Goal: Task Accomplishment & Management: Manage account settings

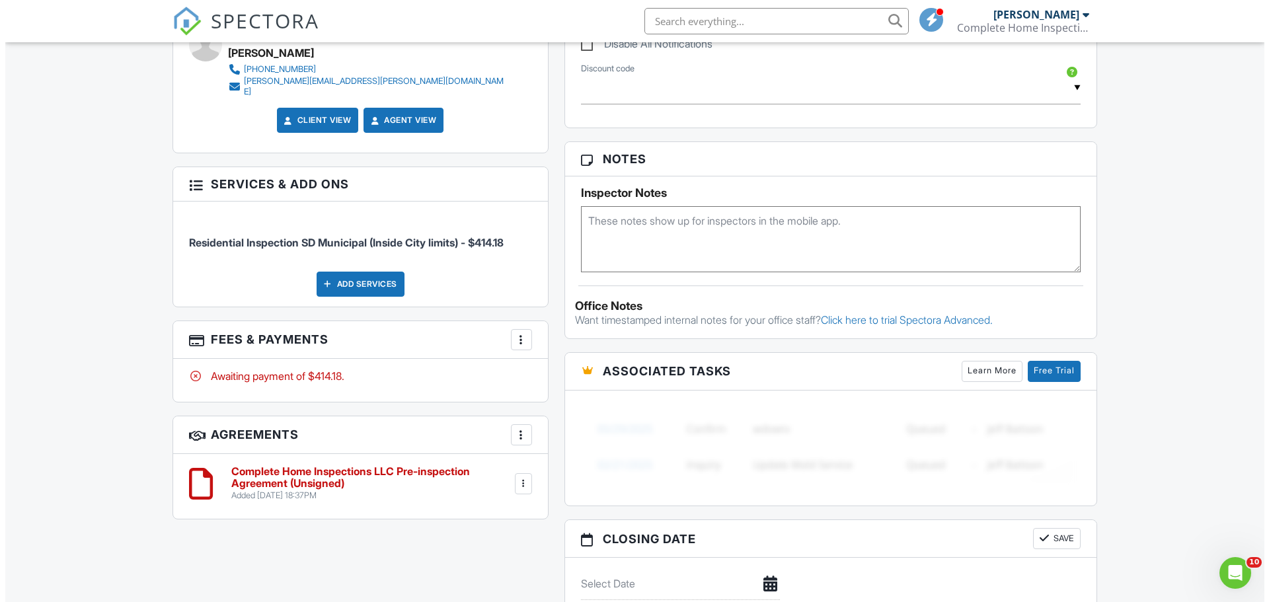
scroll to position [795, 0]
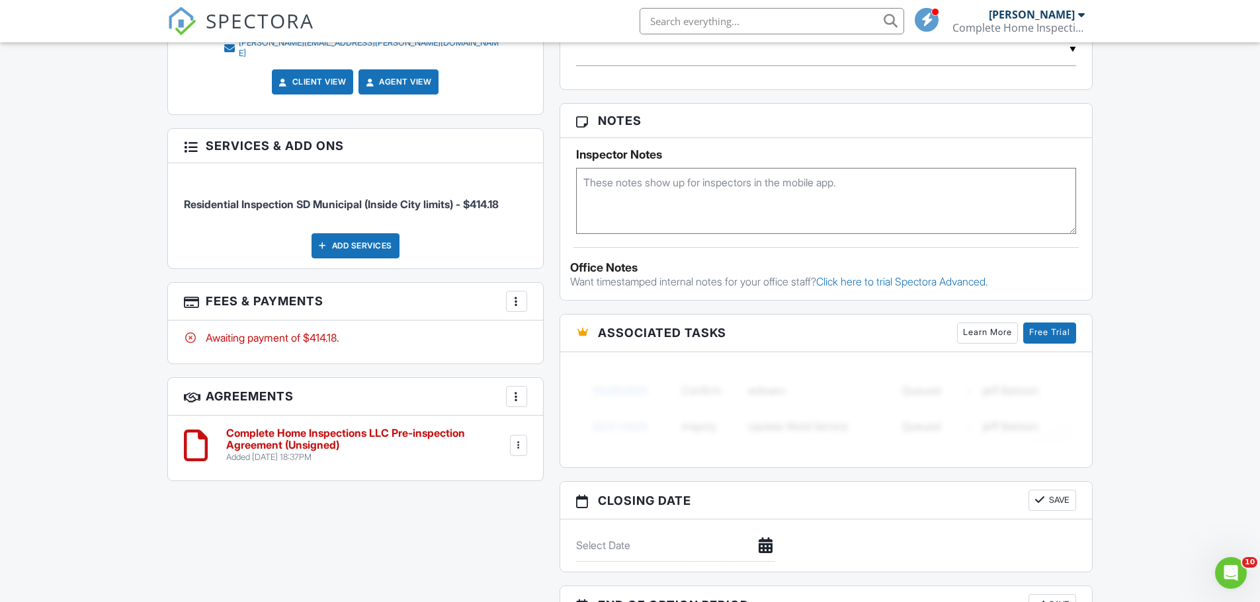
click at [338, 233] on div "Add Services" at bounding box center [355, 245] width 88 height 25
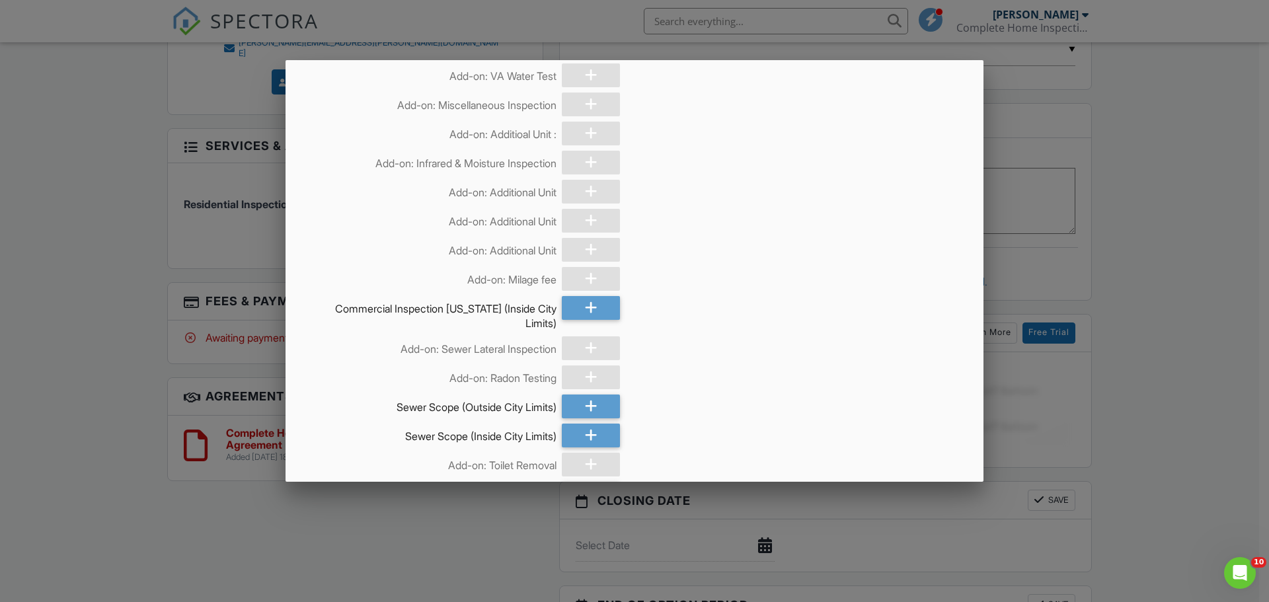
scroll to position [793, 0]
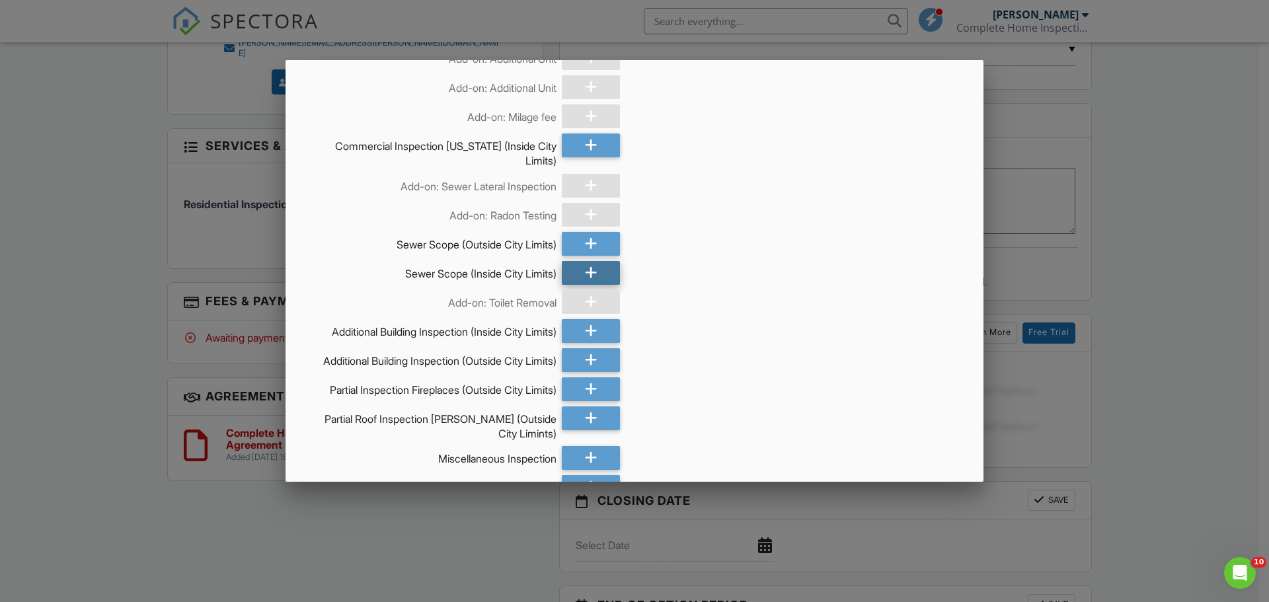
click at [598, 284] on div at bounding box center [591, 273] width 58 height 24
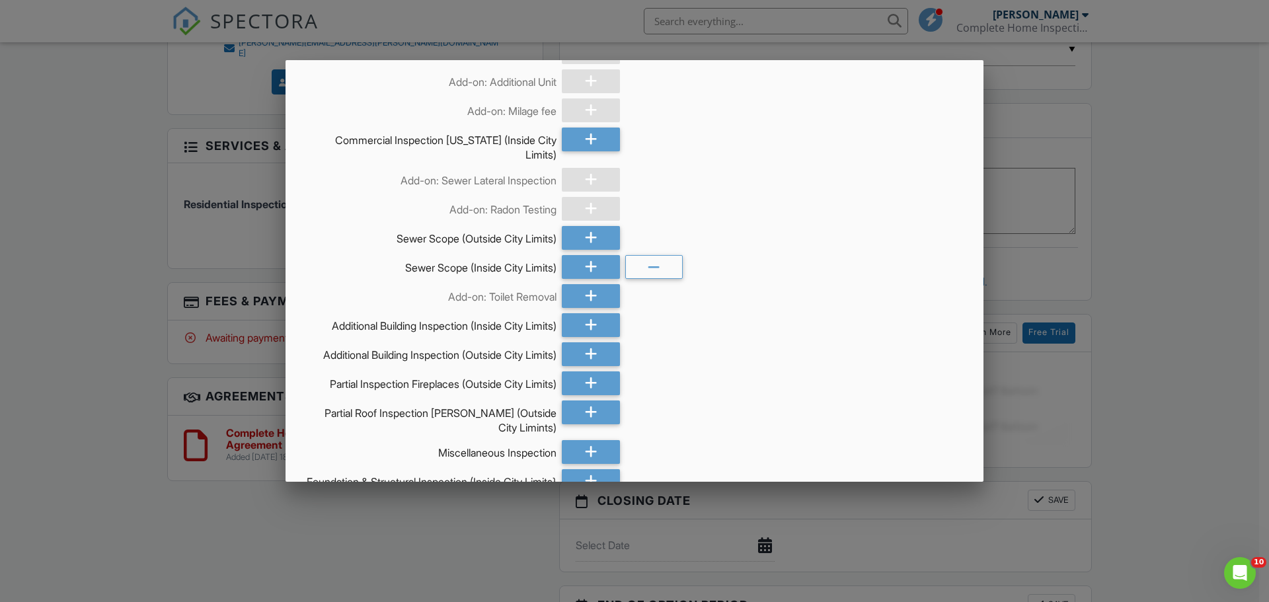
scroll to position [785, 0]
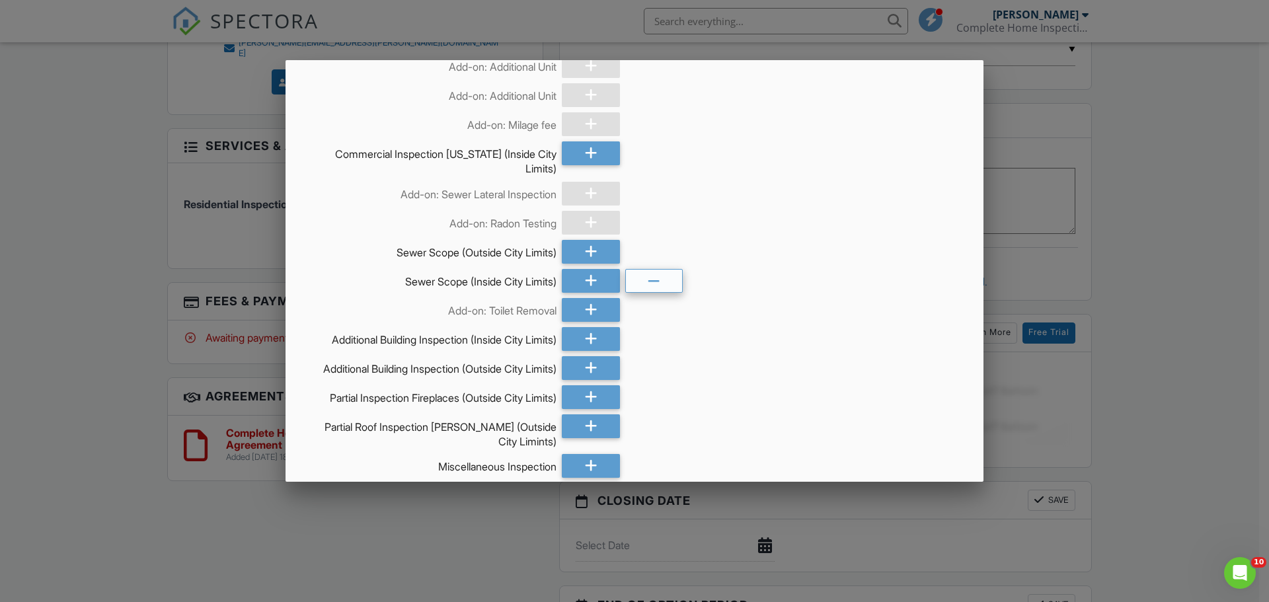
click at [648, 282] on icon at bounding box center [654, 282] width 13 height 24
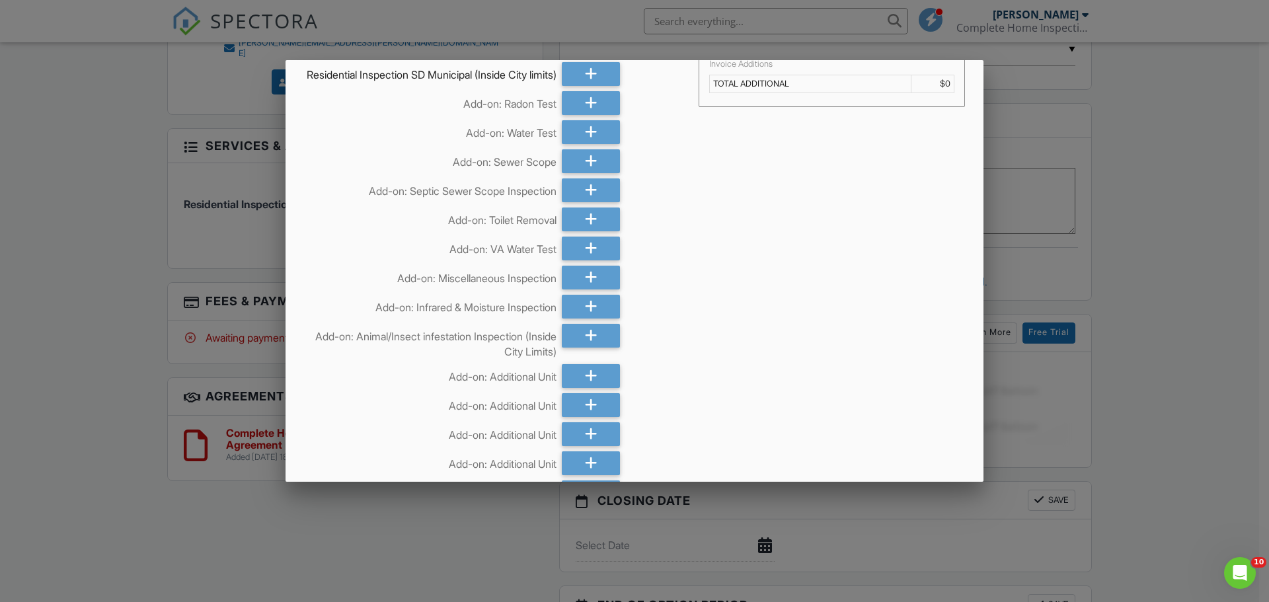
scroll to position [0, 0]
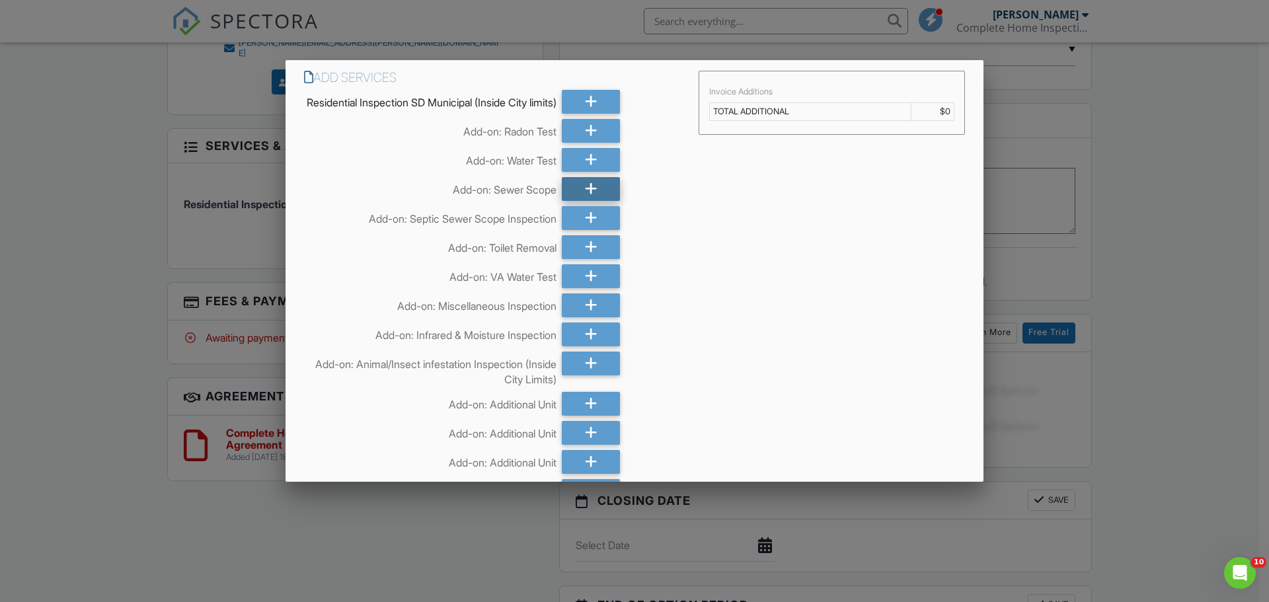
click at [580, 201] on div at bounding box center [591, 189] width 58 height 24
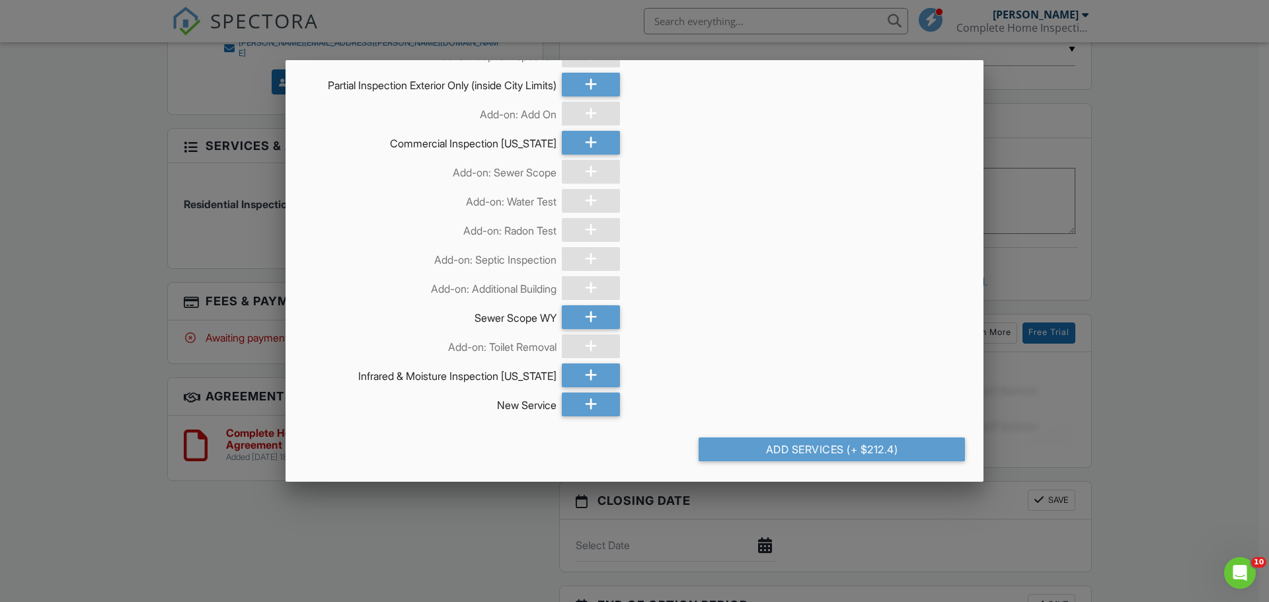
scroll to position [1579, 0]
click at [741, 448] on div "Add Services (+ $212.4)" at bounding box center [832, 450] width 266 height 24
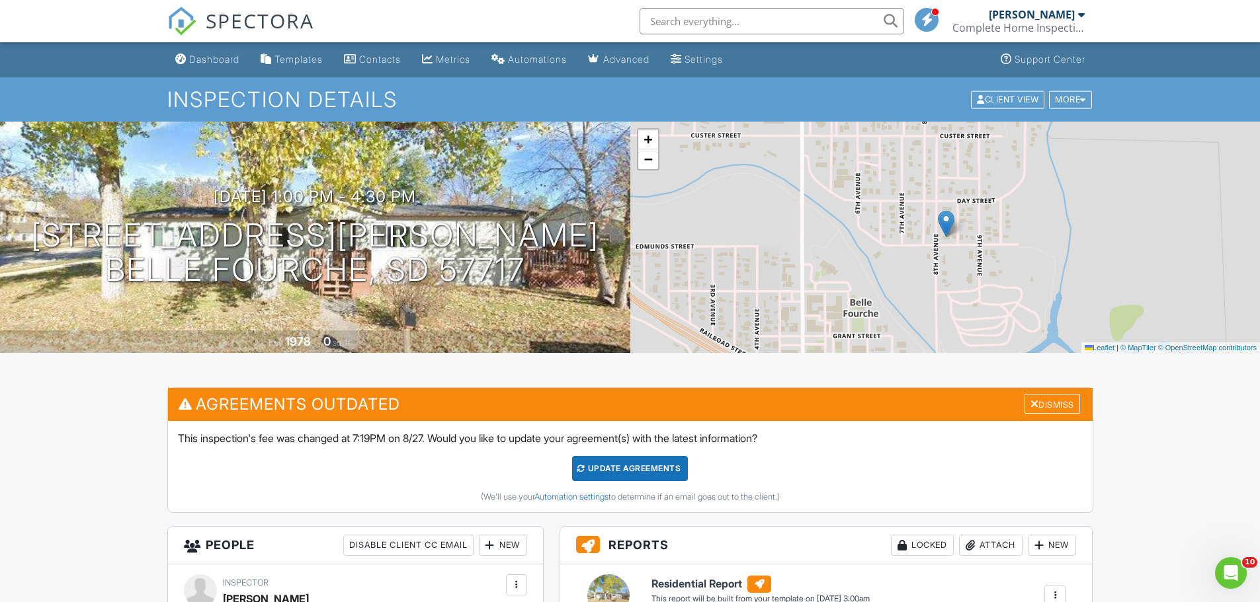
click at [591, 469] on div "Update Agreements" at bounding box center [630, 468] width 116 height 25
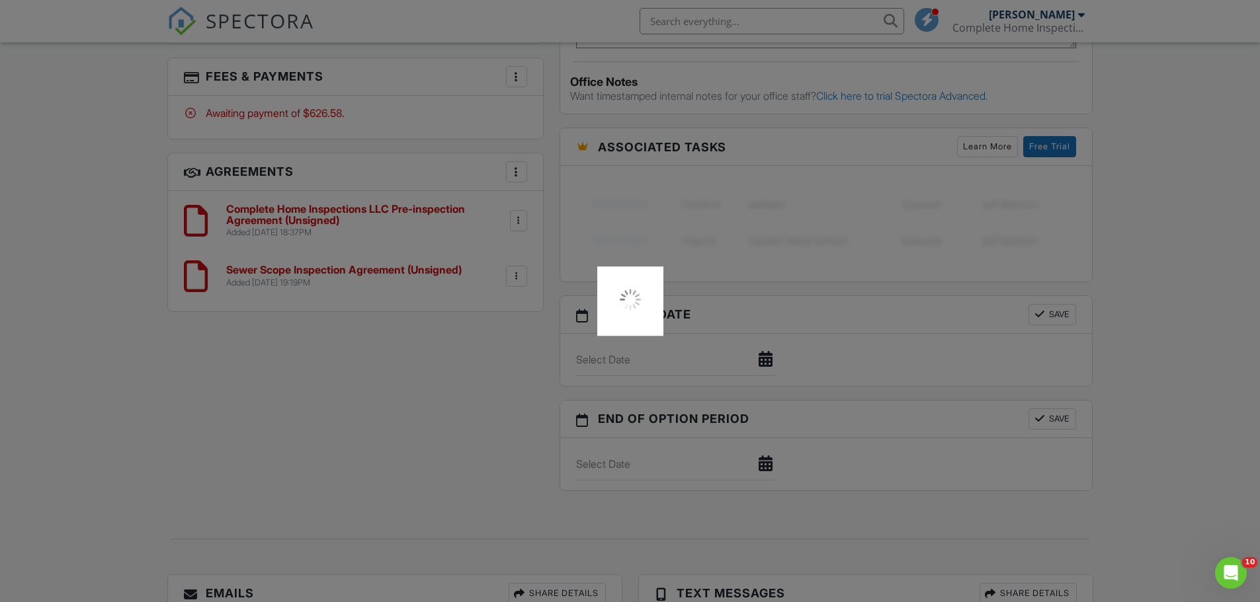
scroll to position [1190, 0]
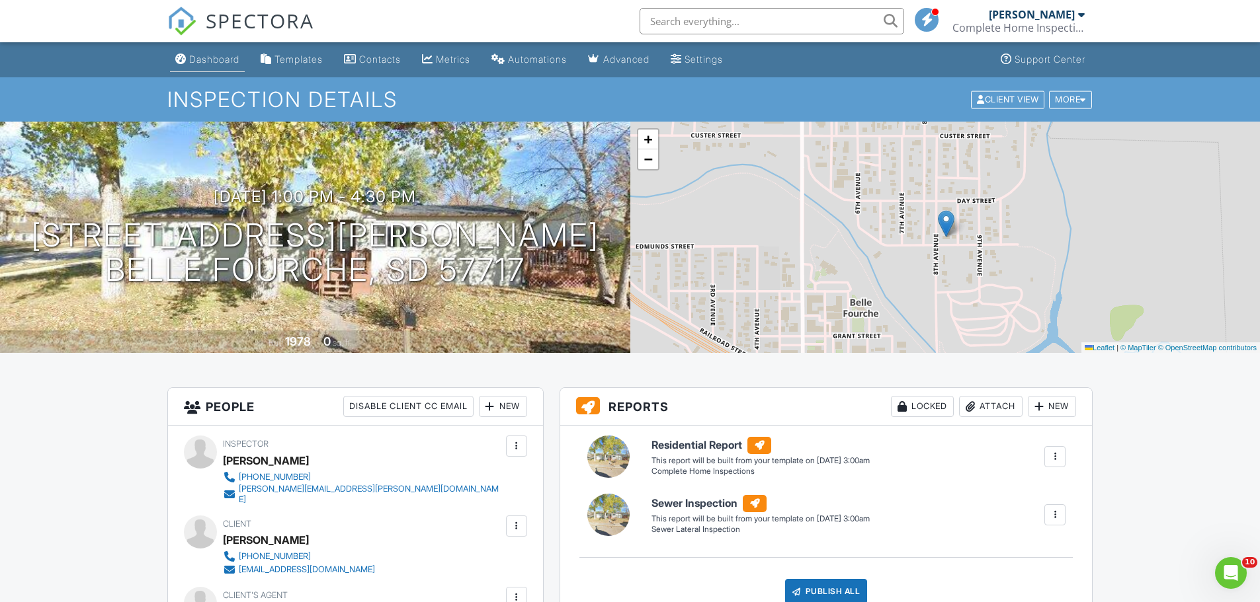
click at [204, 59] on div "Dashboard" at bounding box center [214, 59] width 50 height 11
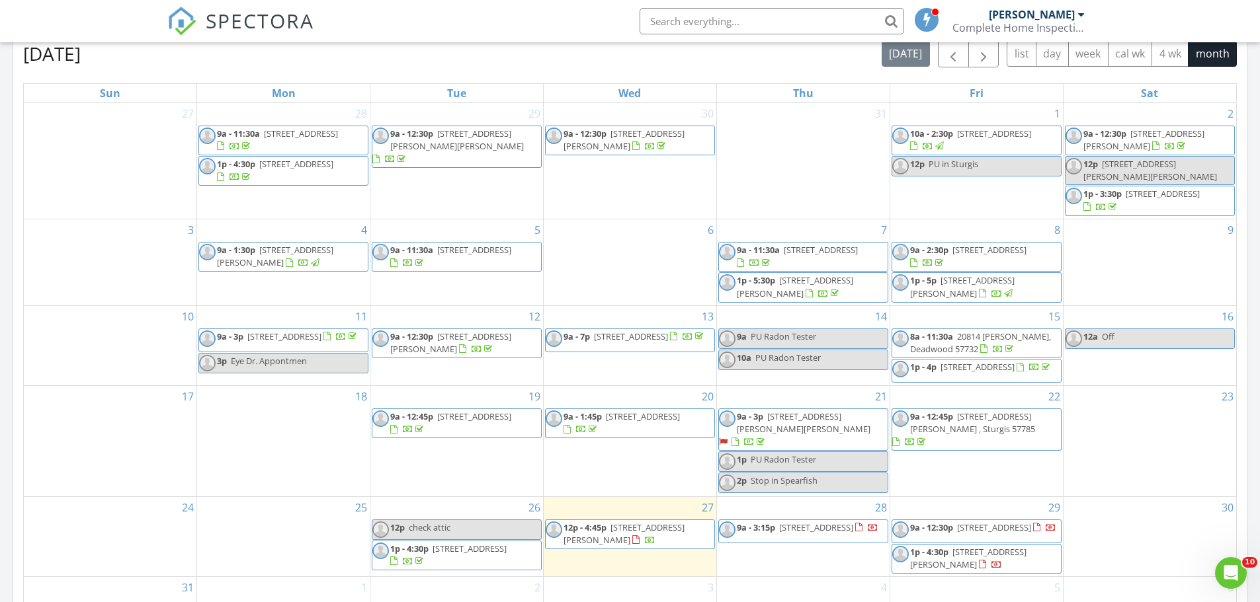
scroll to position [926, 0]
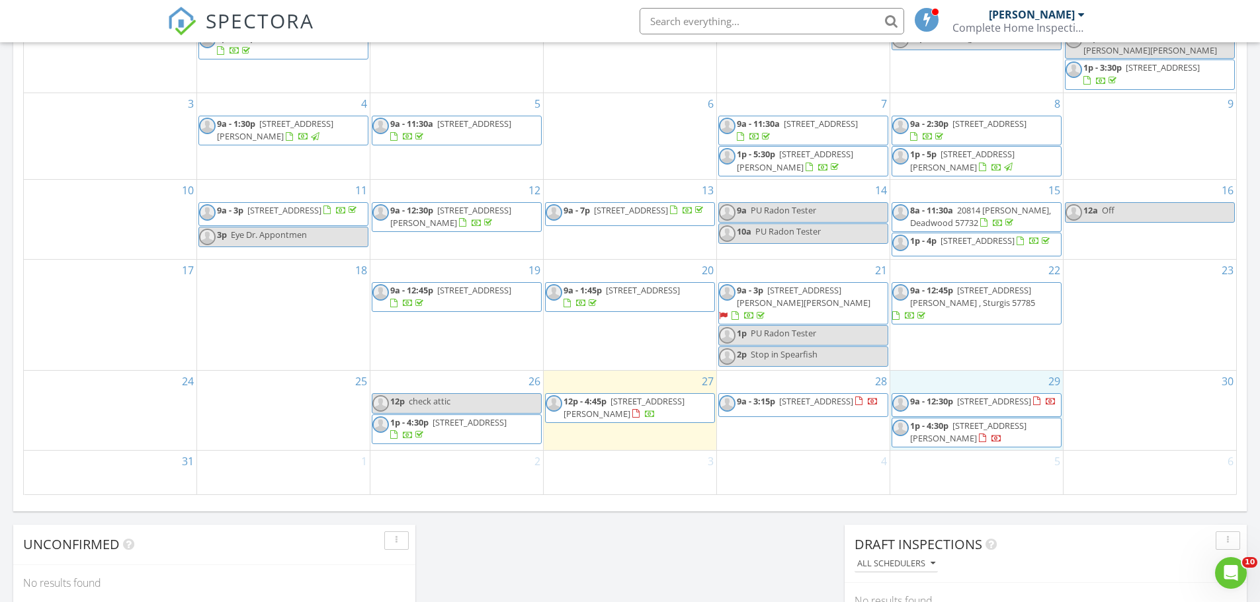
click at [1037, 378] on div "29 9a - 12:30p 45 N 8th Ave, Belle Fourche 57717 1p - 4:30p 805 Edmunds St, Bel…" at bounding box center [976, 410] width 173 height 79
click at [983, 343] on link "Event" at bounding box center [976, 343] width 68 height 21
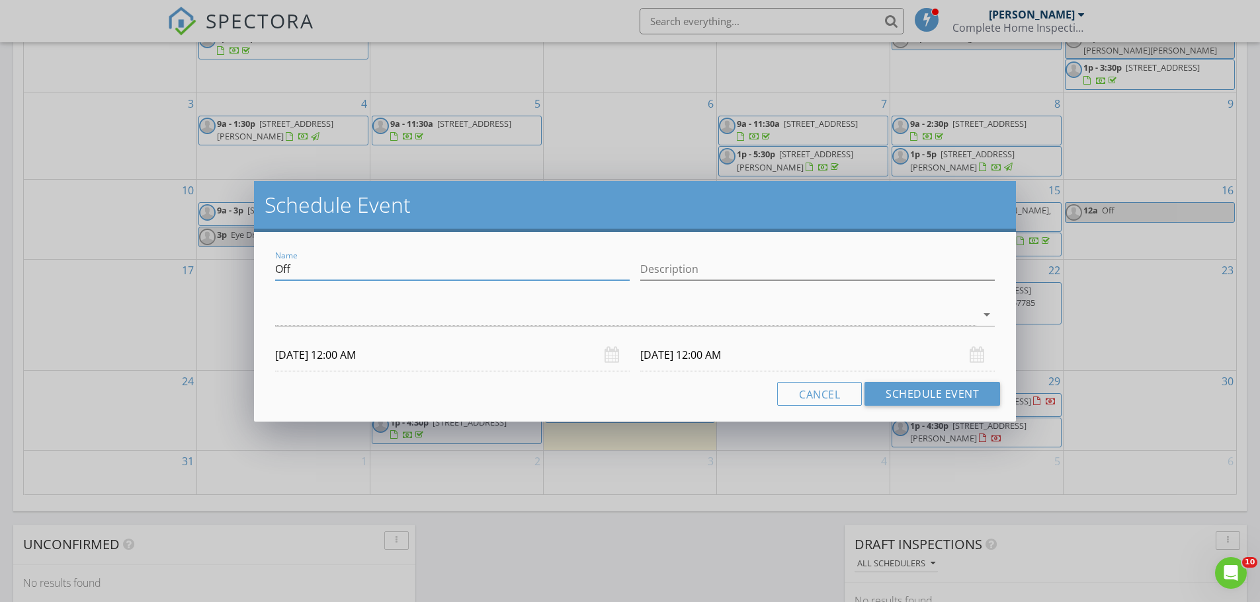
drag, startPoint x: 339, startPoint y: 270, endPoint x: 218, endPoint y: 266, distance: 121.1
click at [218, 266] on div "Schedule Event Name Off Description arrow_drop_down 08/29/2025 12:00 AM 08/30/2…" at bounding box center [630, 301] width 1260 height 602
type input "PU Radon Tester"
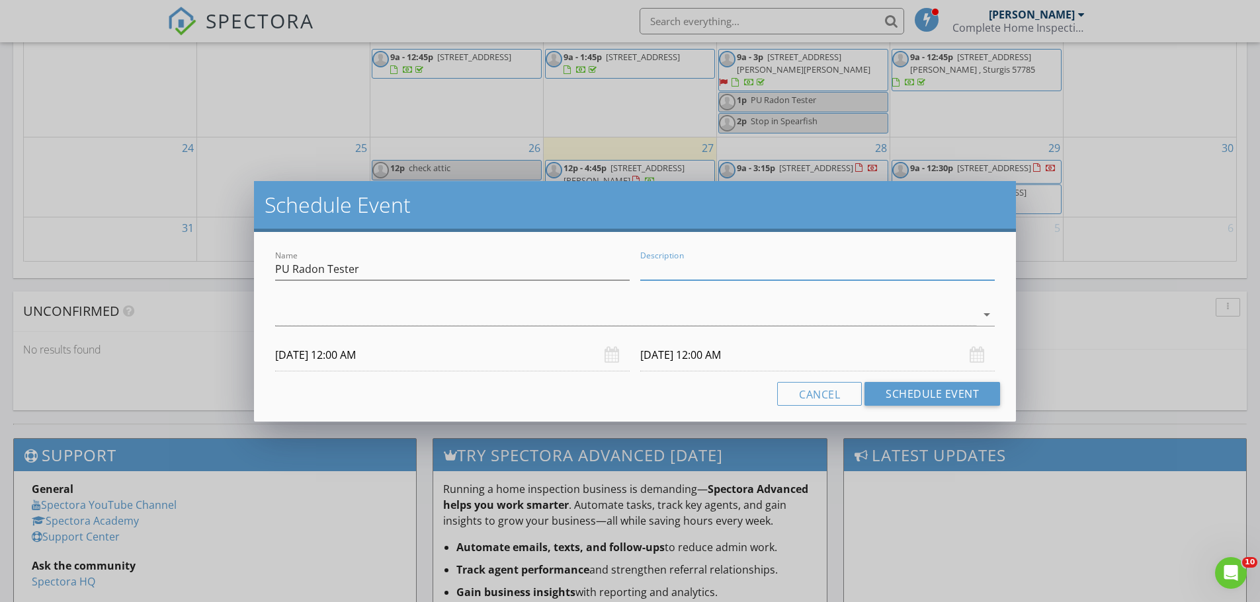
scroll to position [1256, 0]
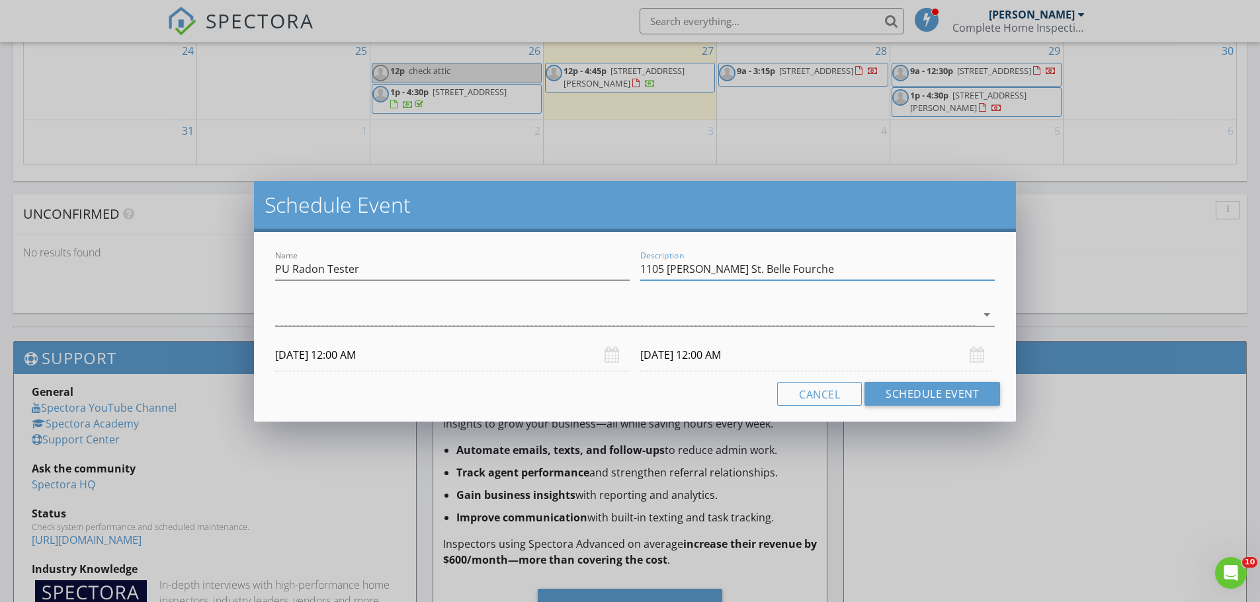
type input "1105 Meade St. Belle Fourche"
click at [986, 311] on icon "arrow_drop_down" at bounding box center [987, 315] width 16 height 16
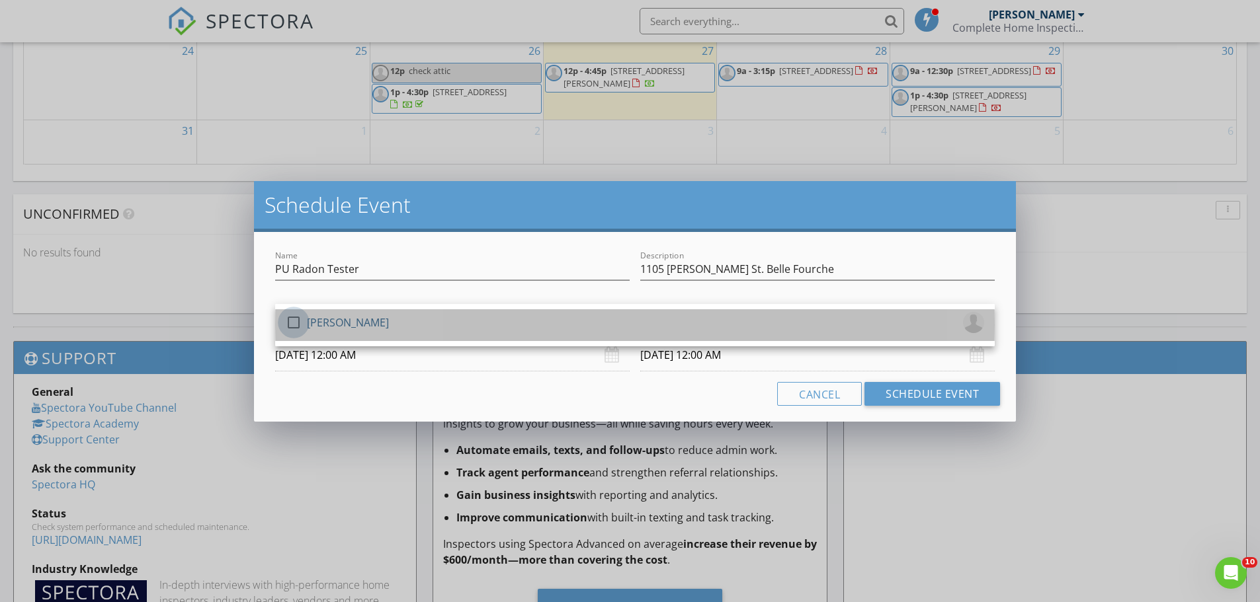
click at [294, 325] on div at bounding box center [293, 322] width 22 height 22
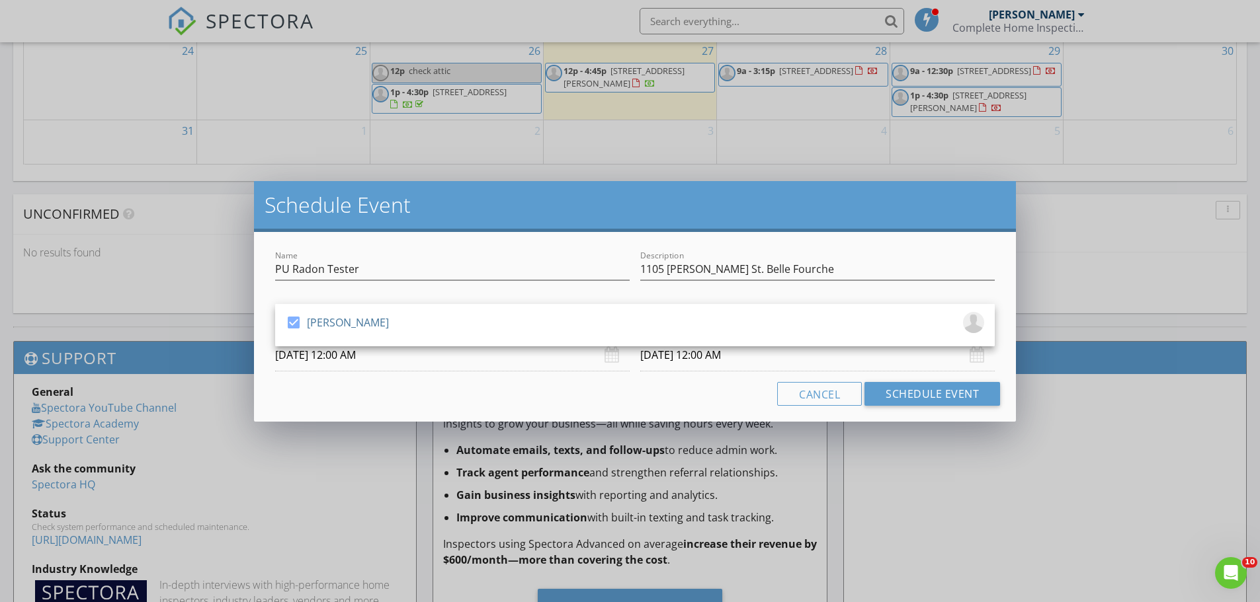
click at [314, 358] on input "08/29/2025 12:00 AM" at bounding box center [452, 355] width 354 height 32
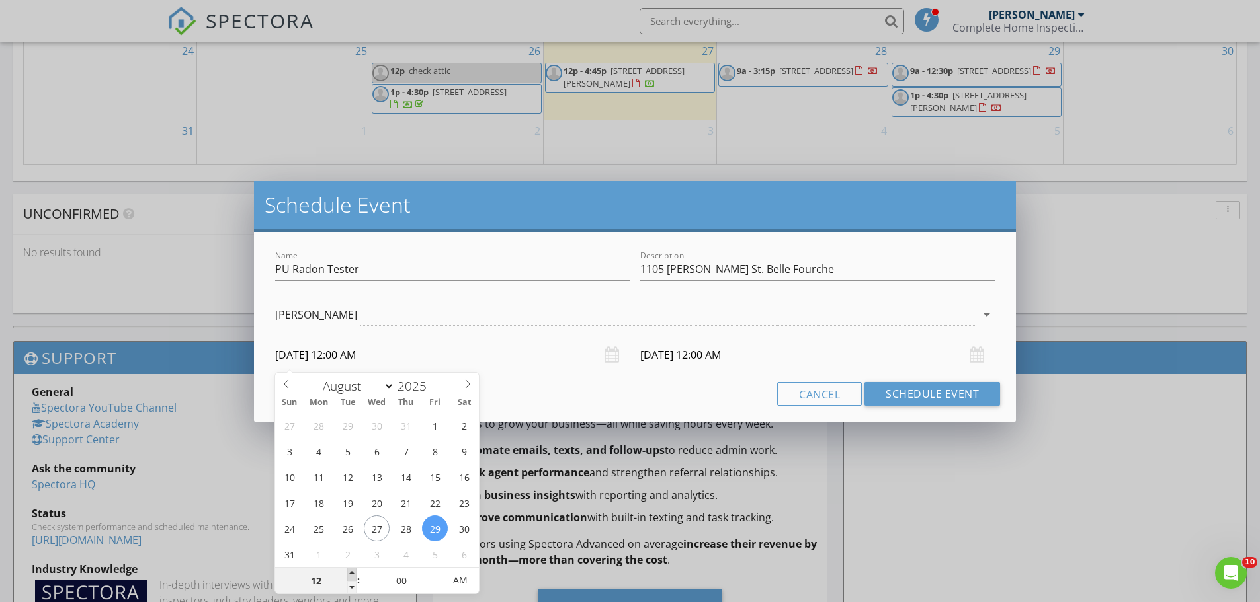
type input "01"
type input "08/29/2025 1:00 AM"
click at [352, 570] on span at bounding box center [351, 574] width 9 height 13
type input "02"
type input "08/29/2025 2:00 AM"
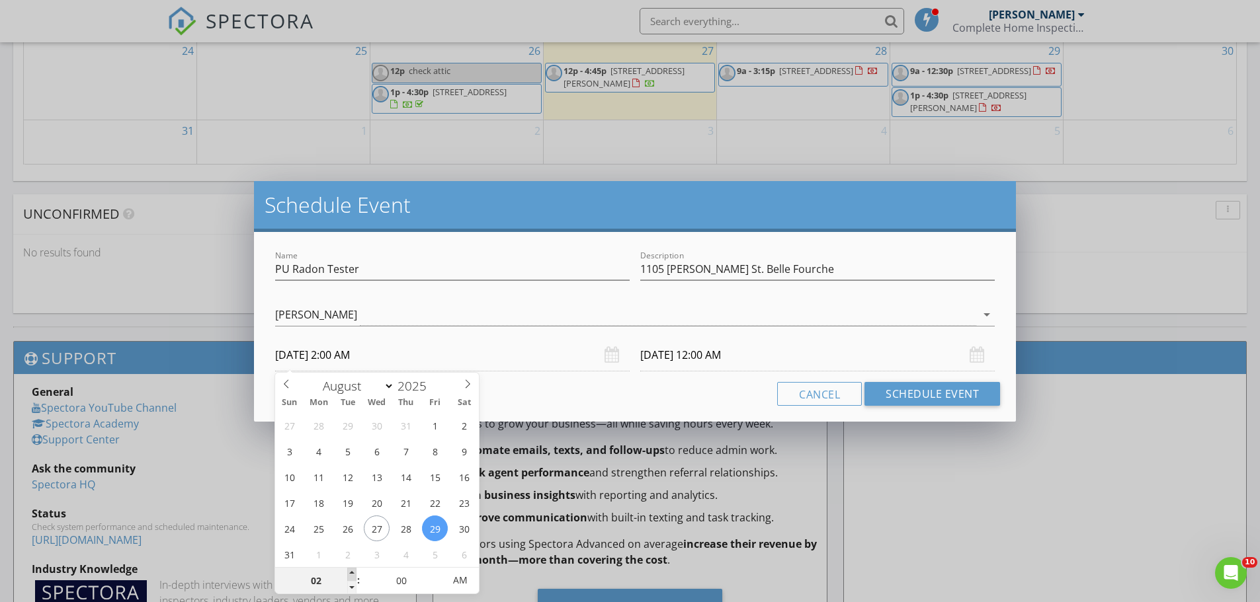
click at [352, 570] on span at bounding box center [351, 574] width 9 height 13
type input "03"
type input "08/29/2025 3:00 AM"
click at [352, 570] on span at bounding box center [351, 574] width 9 height 13
type input "04"
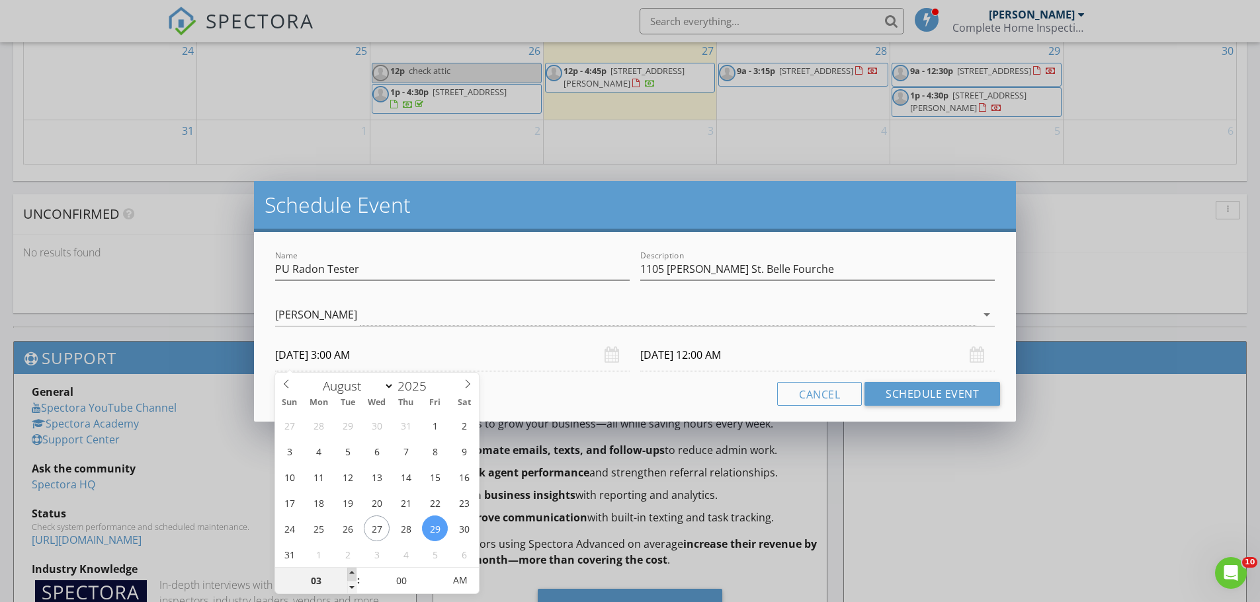
type input "08/29/2025 4:00 AM"
click at [352, 570] on span at bounding box center [351, 574] width 9 height 13
type input "08/30/2025 4:00 AM"
type input "05"
type input "08/29/2025 5:00 AM"
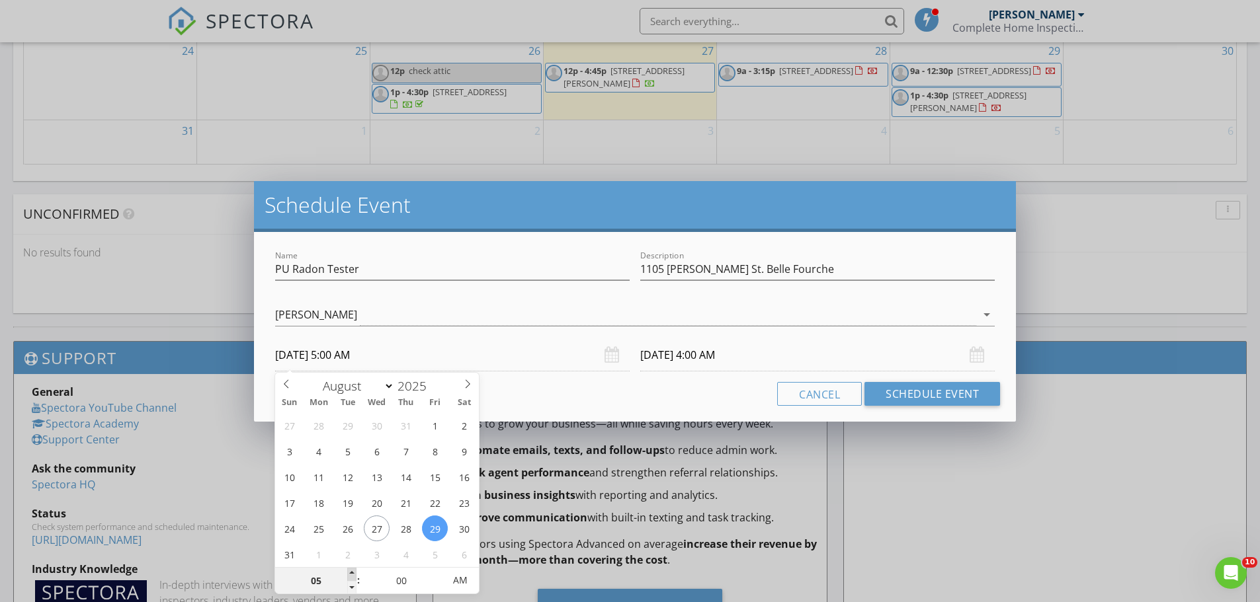
click at [352, 570] on span at bounding box center [351, 574] width 9 height 13
type input "08/30/2025 5:00 AM"
type input "08/29/2025 5:00 PM"
click at [456, 581] on span "PM" at bounding box center [460, 580] width 36 height 26
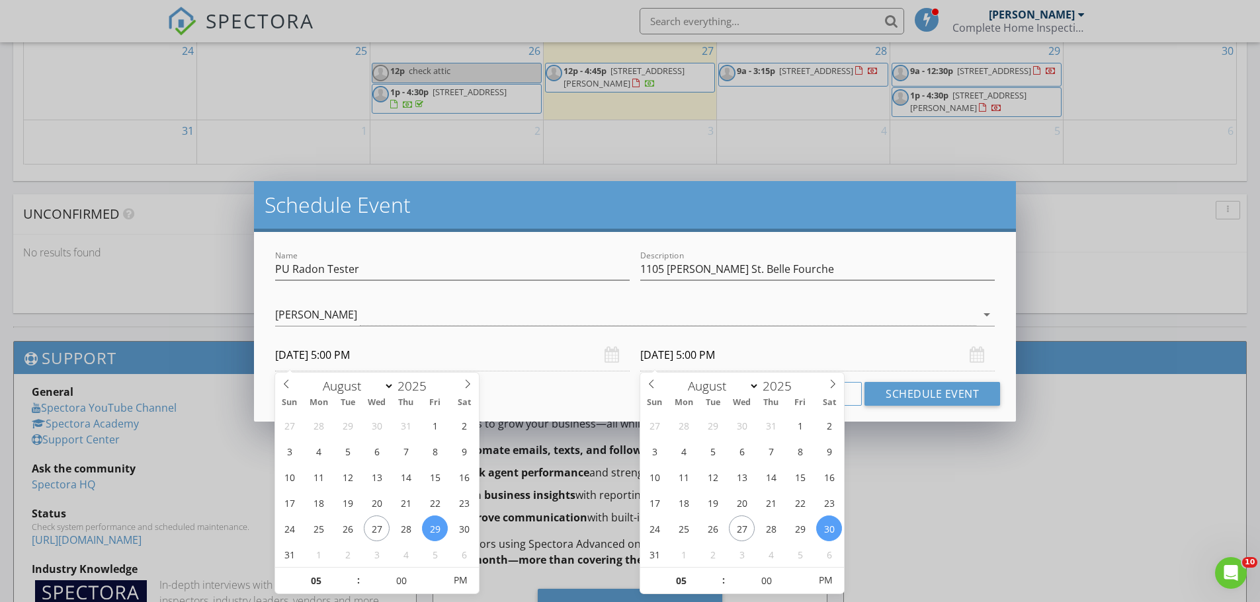
click at [669, 356] on input "08/30/2025 5:00 PM" at bounding box center [817, 355] width 354 height 32
type input "08/29/2025 5:00 PM"
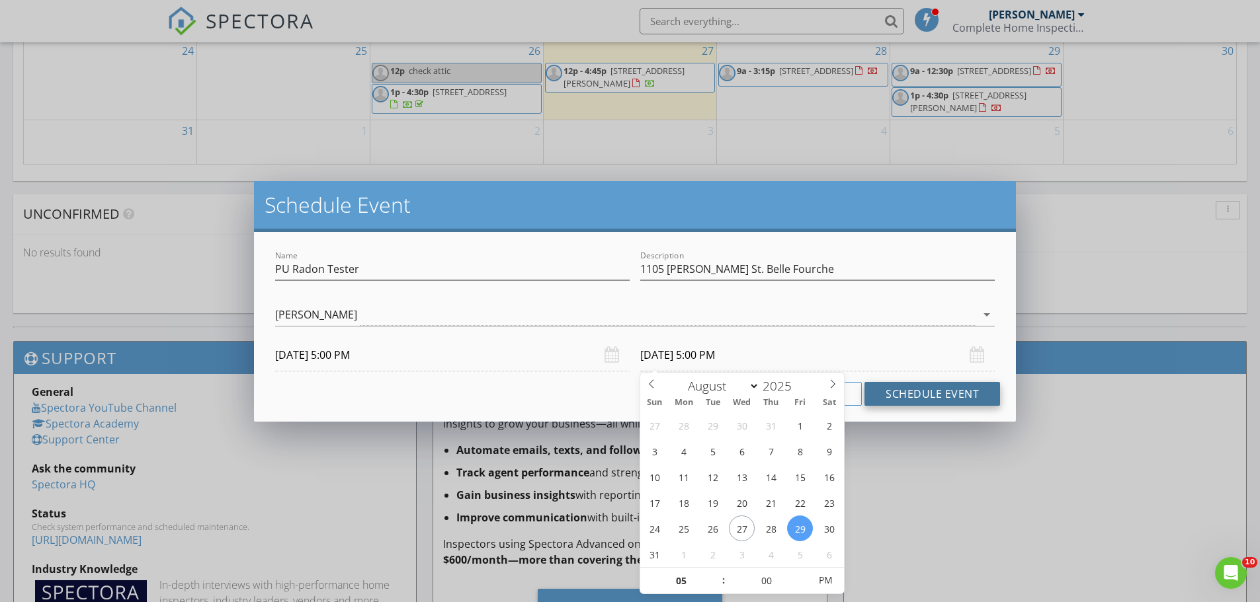
click at [912, 390] on button "Schedule Event" at bounding box center [932, 394] width 136 height 24
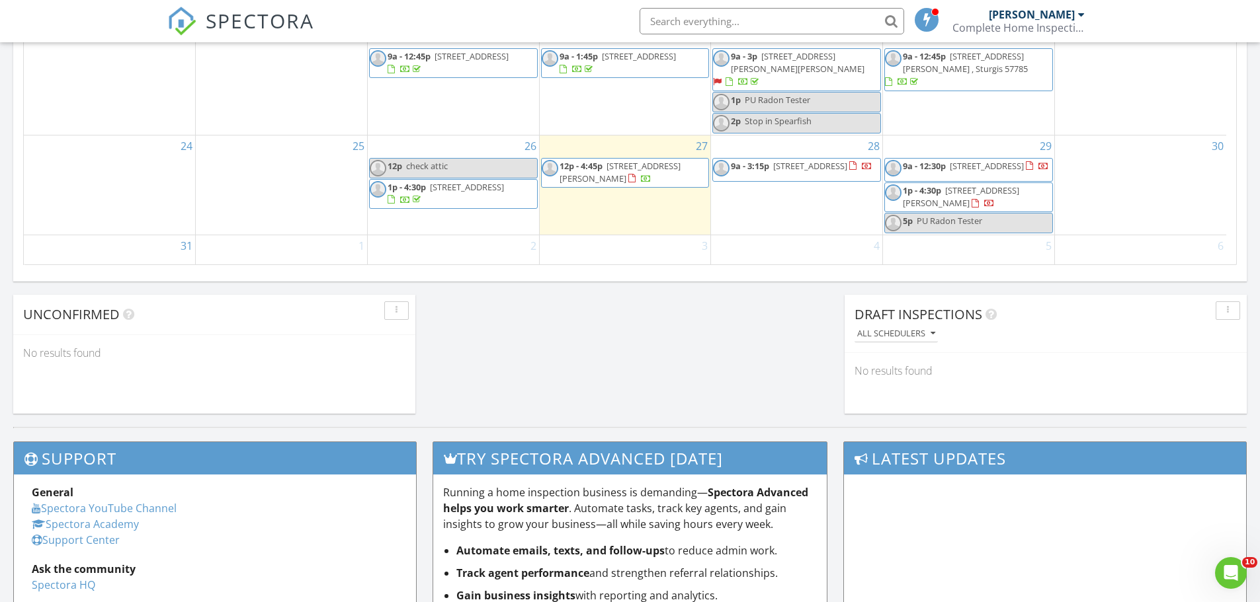
scroll to position [1124, 0]
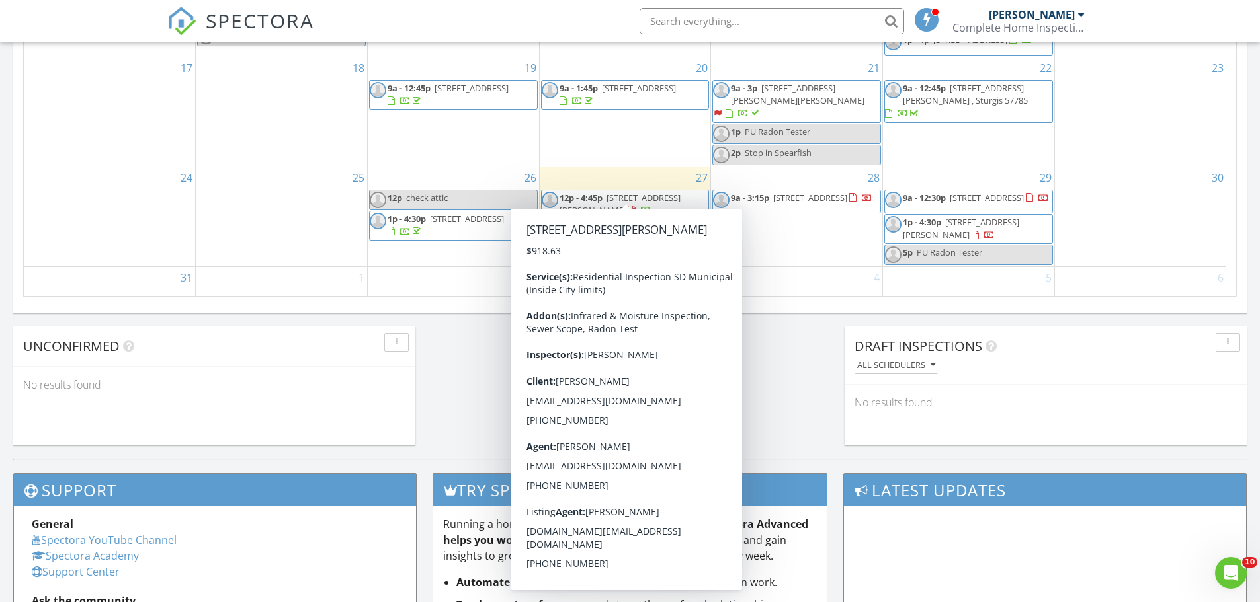
click at [668, 197] on span "12p - 4:45p 1105 Meade St., Belle Fourche 57717" at bounding box center [625, 205] width 167 height 26
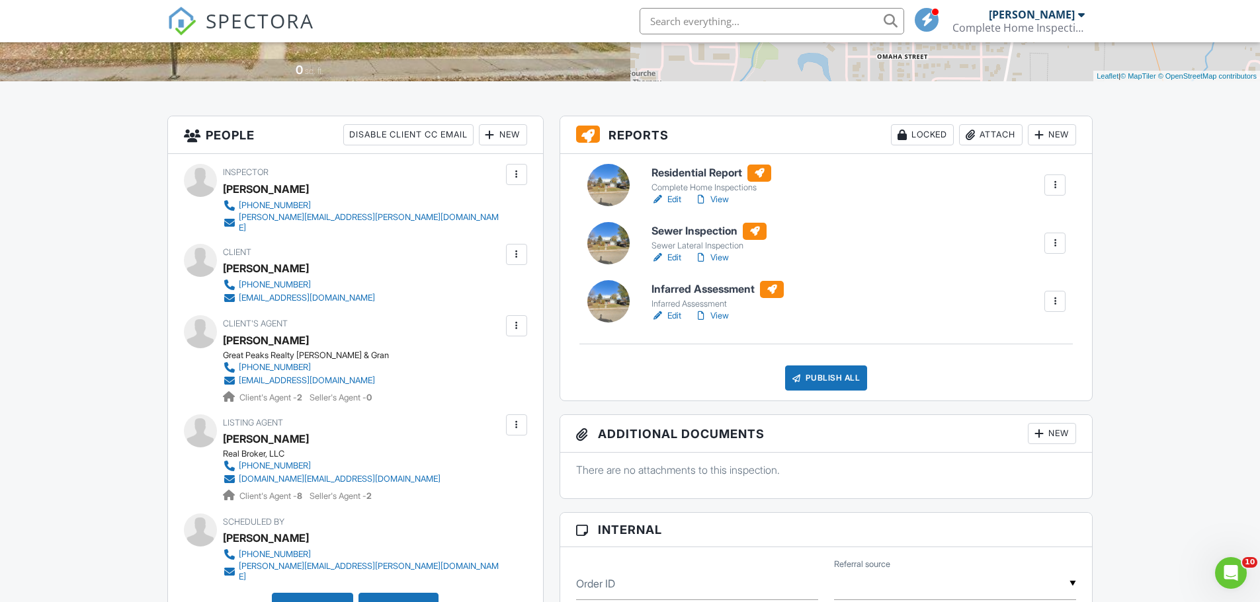
scroll to position [198, 0]
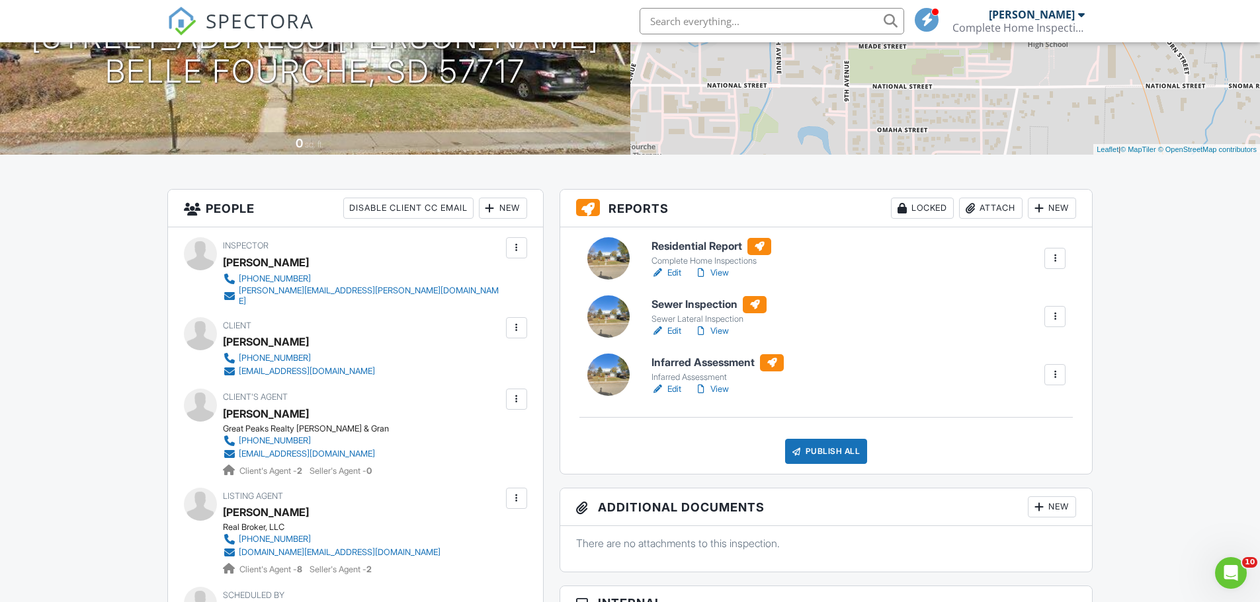
click at [676, 327] on link "Edit" at bounding box center [666, 331] width 30 height 13
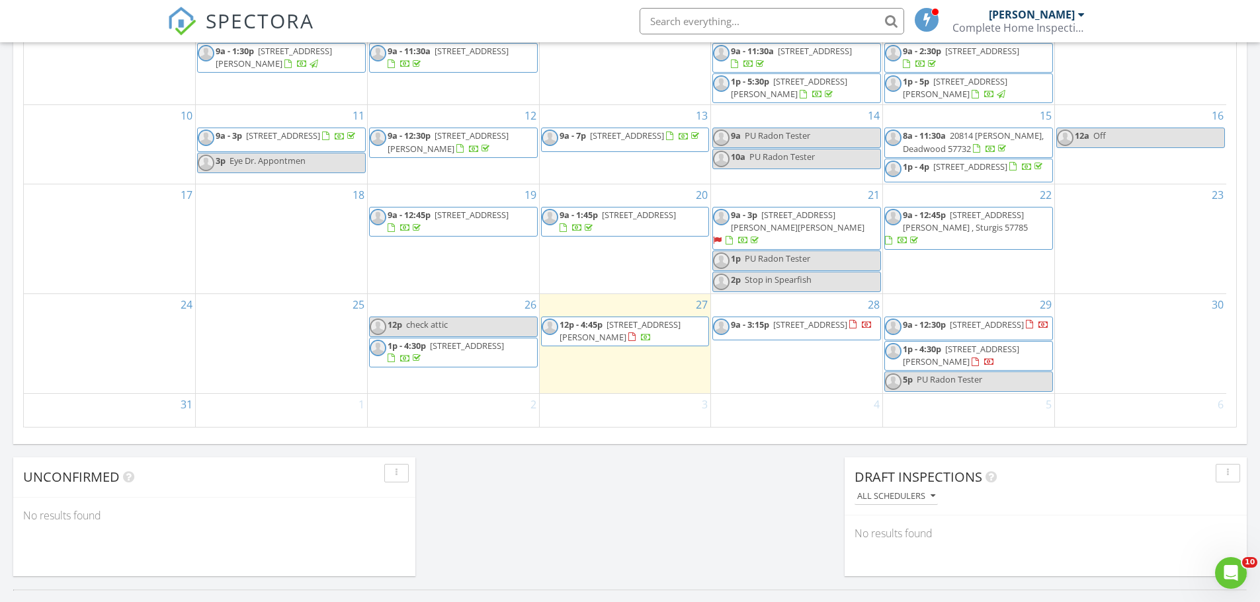
scroll to position [992, 0]
click at [657, 320] on span "12p - 4:45p 1105 Meade St., Belle Fourche 57717" at bounding box center [625, 333] width 167 height 26
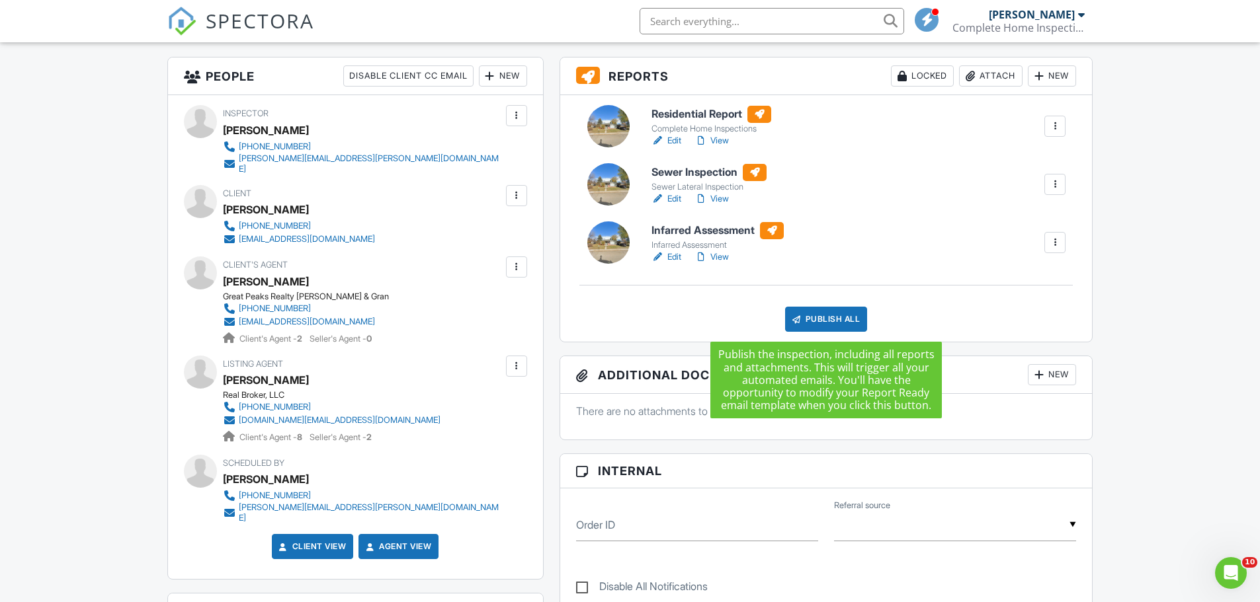
click at [805, 321] on div "Publish All" at bounding box center [826, 319] width 83 height 25
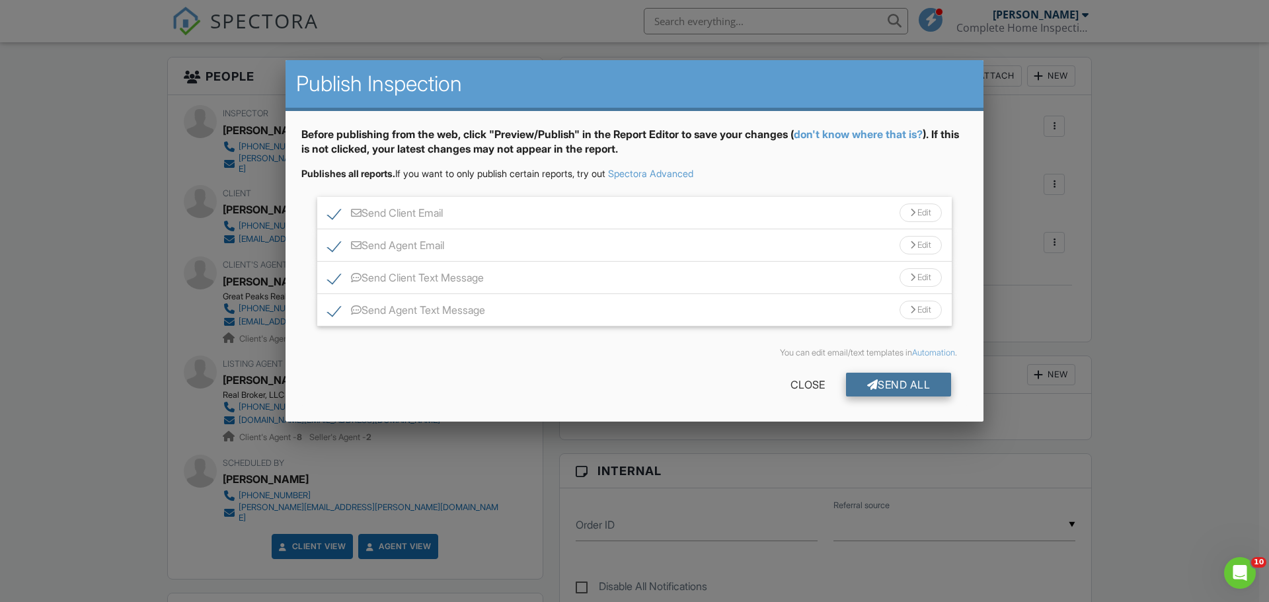
click at [884, 386] on div "Send All" at bounding box center [899, 385] width 106 height 24
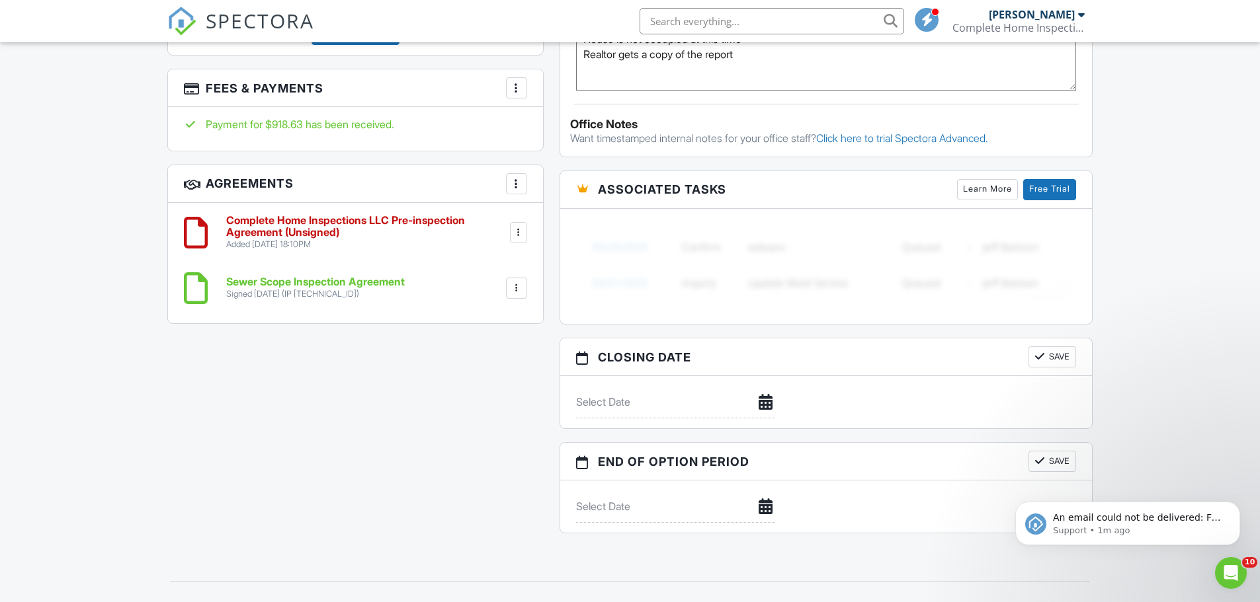
scroll to position [1058, 0]
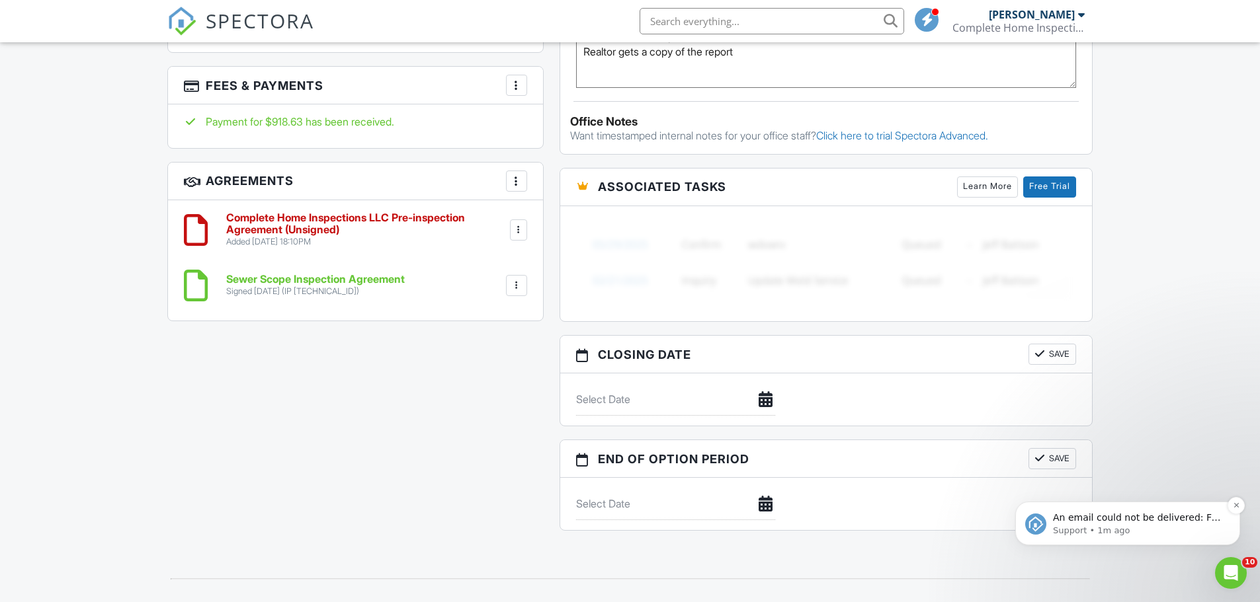
click at [1129, 527] on p "Support • 1m ago" at bounding box center [1138, 531] width 171 height 12
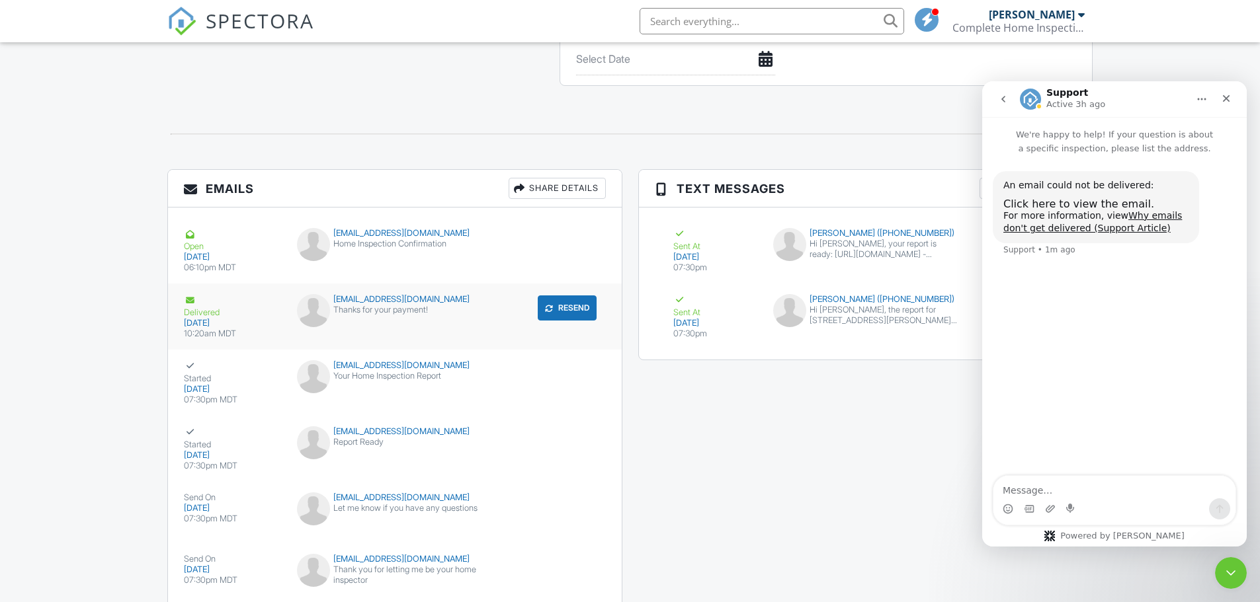
scroll to position [1563, 0]
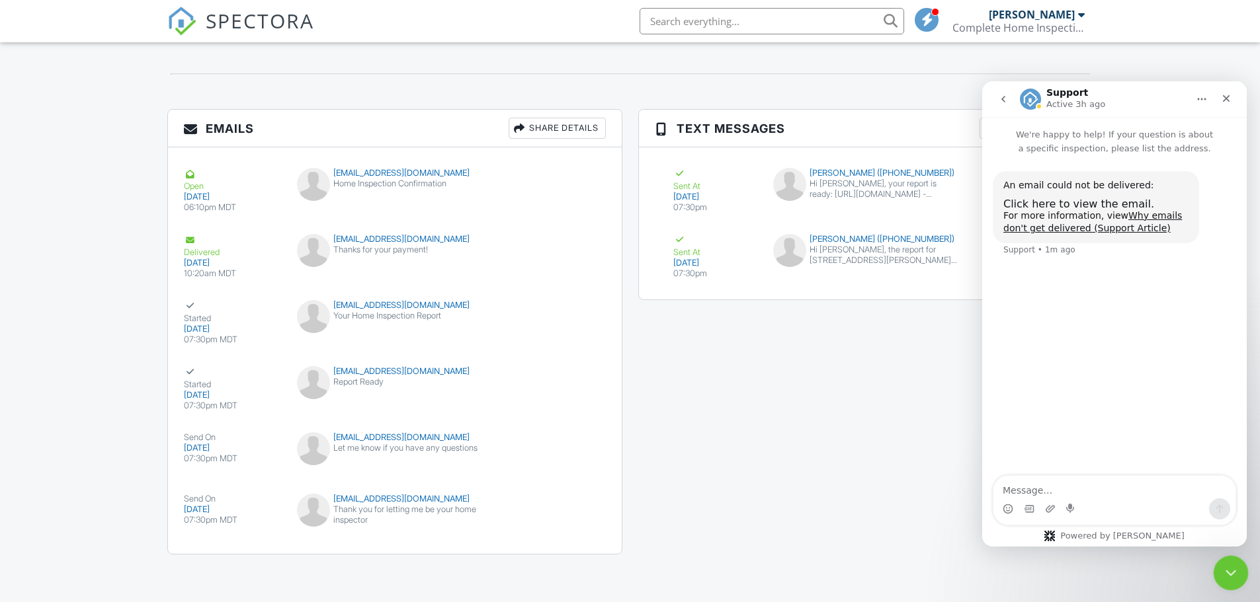
click at [1225, 558] on div "Close Intercom Messenger" at bounding box center [1229, 571] width 32 height 32
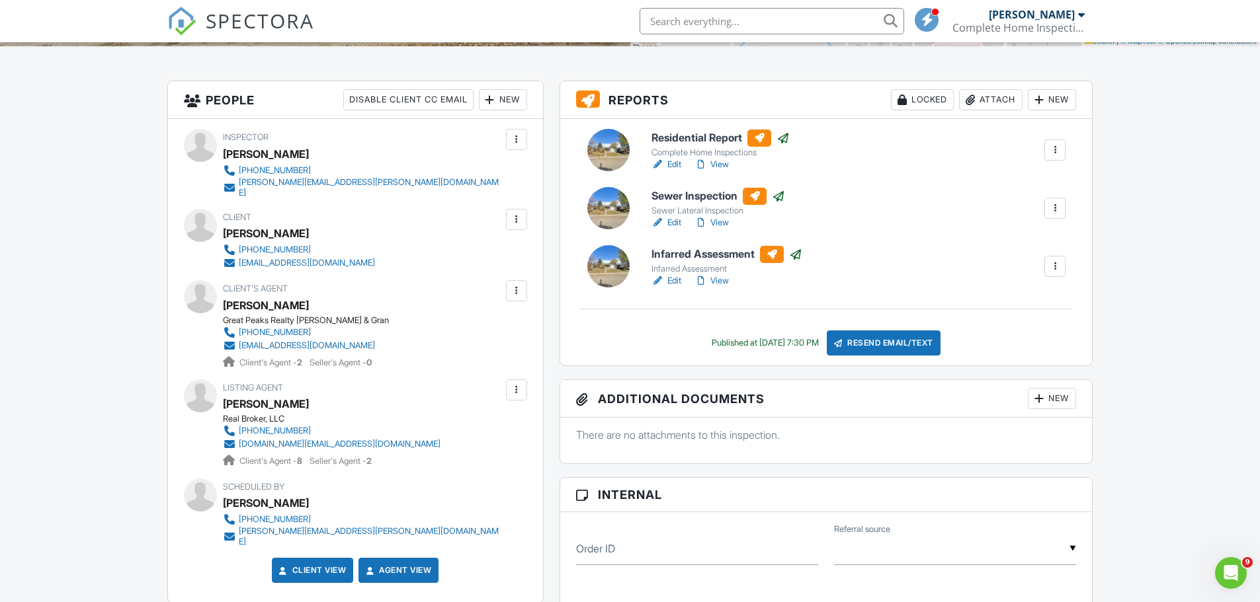
scroll to position [0, 0]
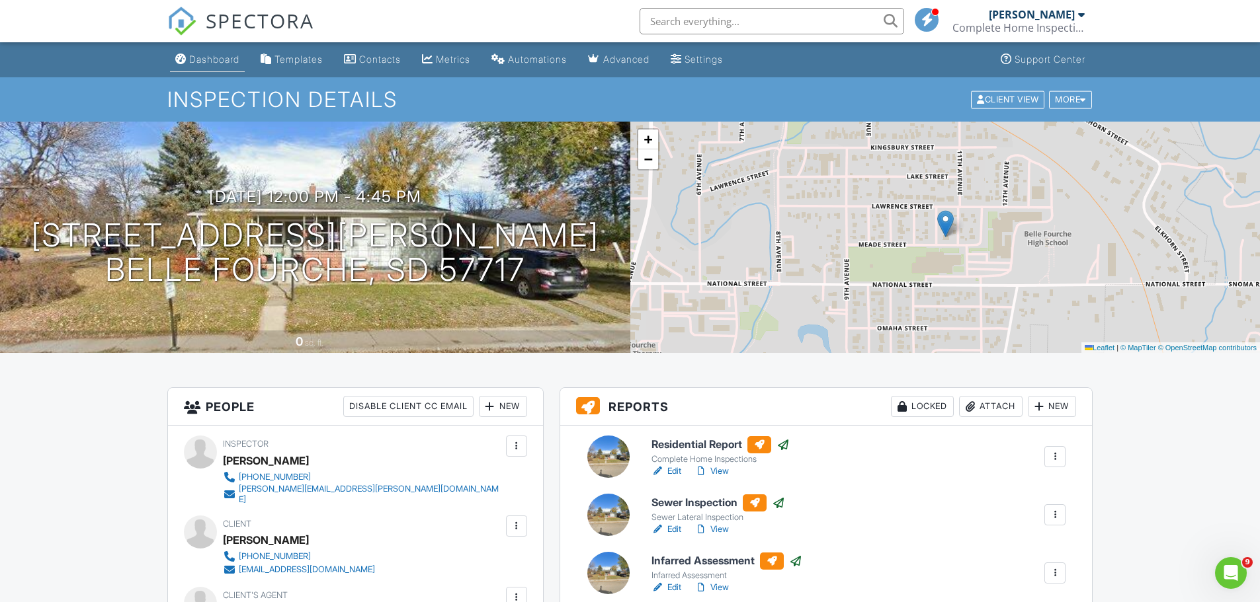
click at [202, 56] on div "Dashboard" at bounding box center [214, 59] width 50 height 11
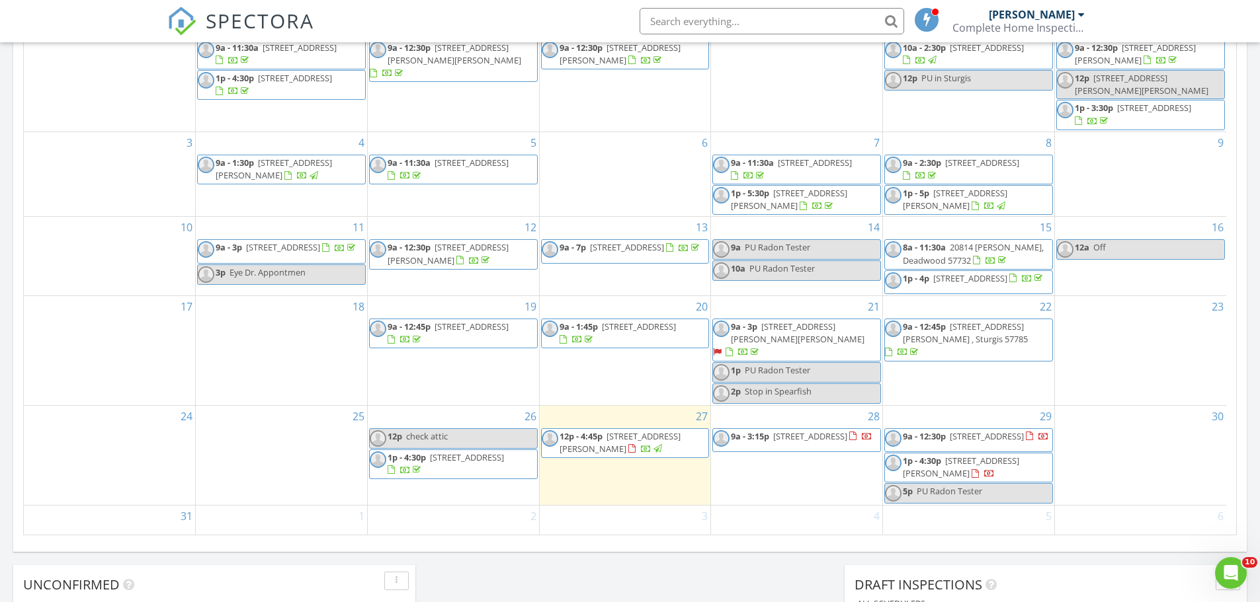
scroll to position [687, 0]
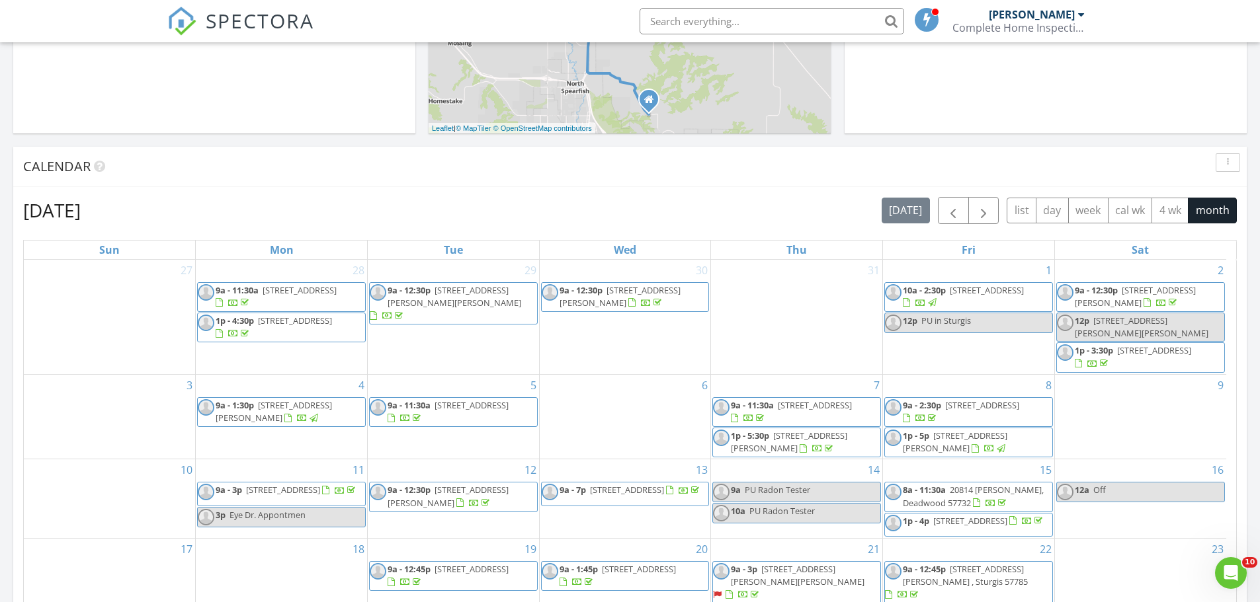
click at [1078, 17] on div at bounding box center [1081, 14] width 7 height 11
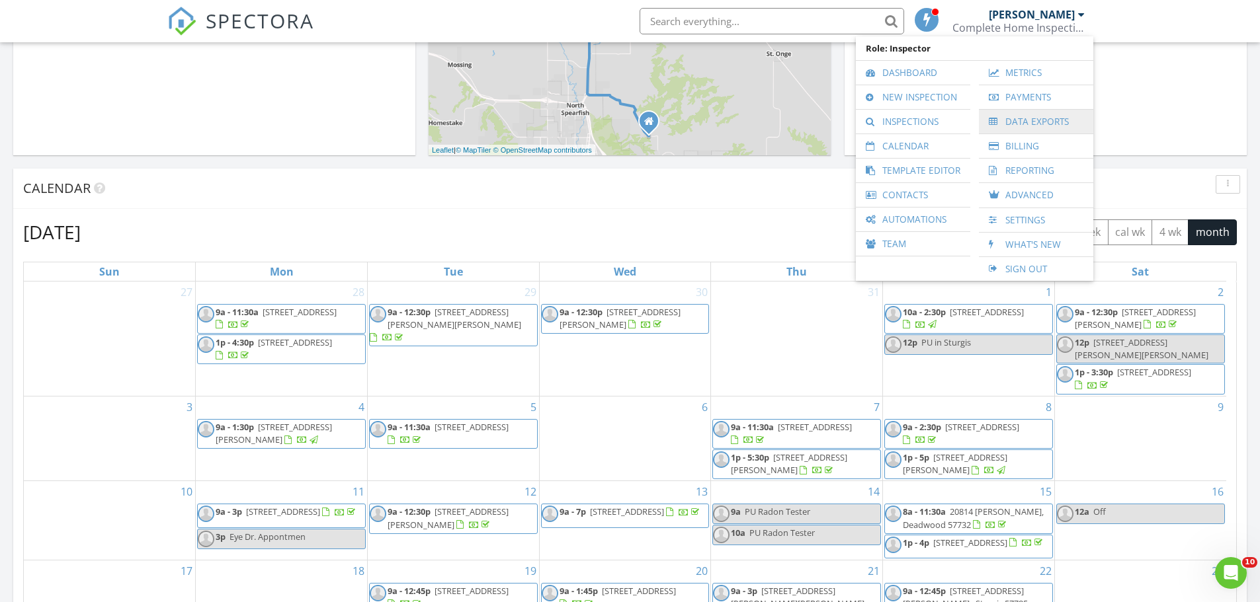
click at [1022, 124] on link "Data Exports" at bounding box center [1035, 122] width 101 height 24
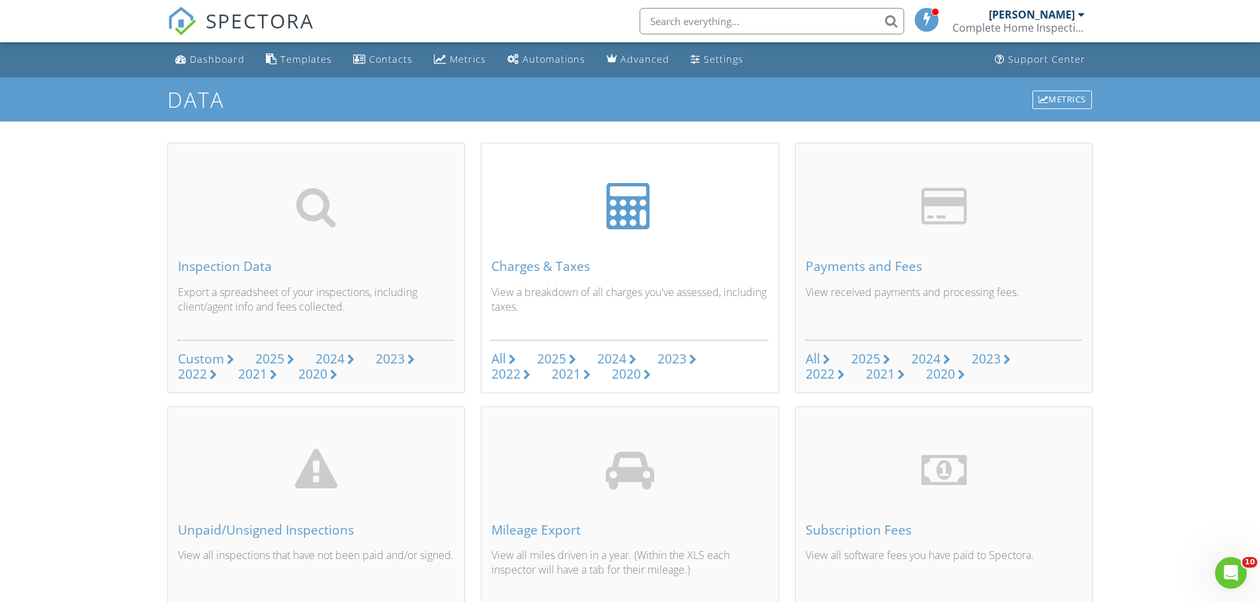
click at [546, 360] on div "2025" at bounding box center [551, 359] width 29 height 18
click at [557, 360] on div "2025" at bounding box center [551, 359] width 29 height 18
click at [211, 59] on div "Dashboard" at bounding box center [217, 59] width 55 height 13
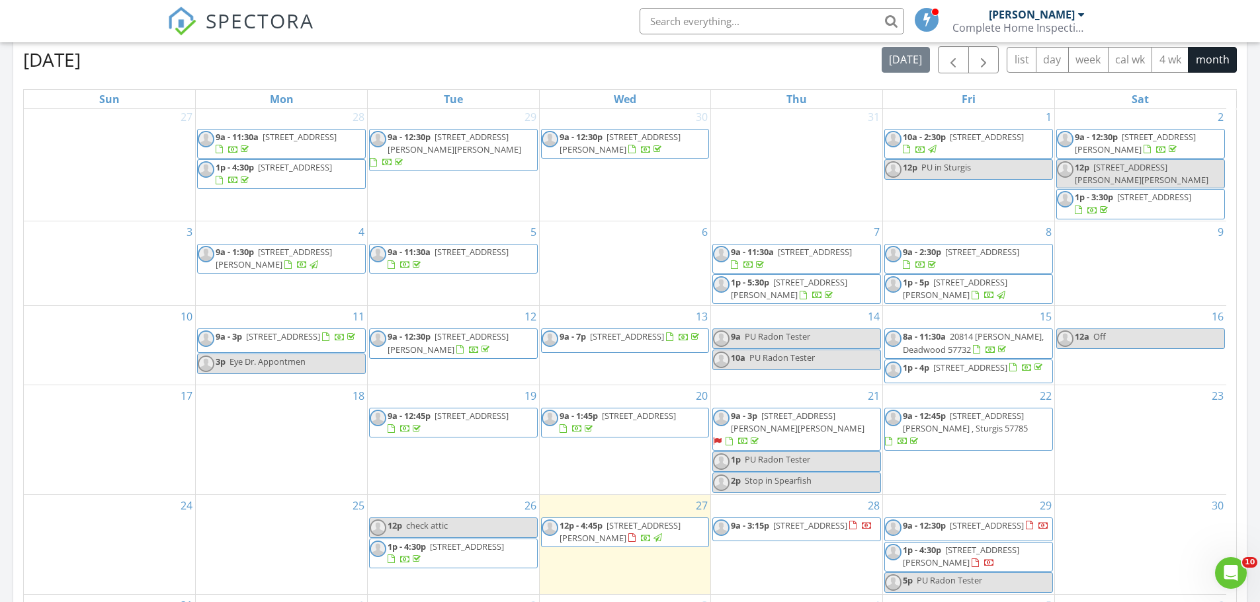
scroll to position [4, 0]
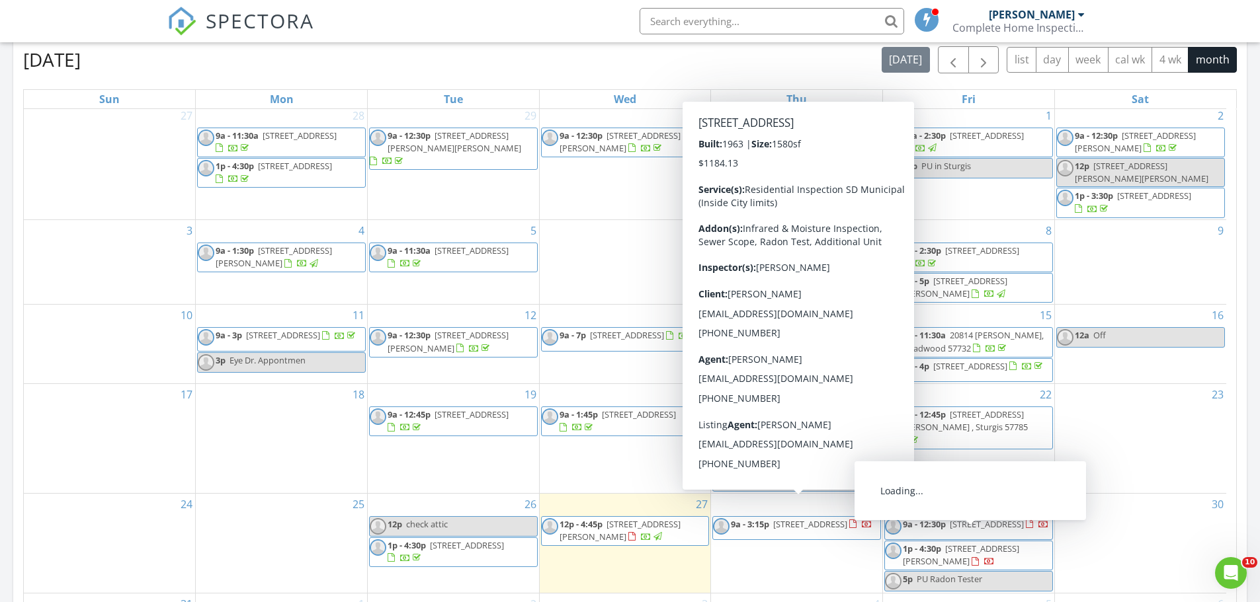
click at [998, 549] on span "1p - 4:30p 805 Edmunds St, Belle Fourche 57717" at bounding box center [968, 556] width 167 height 26
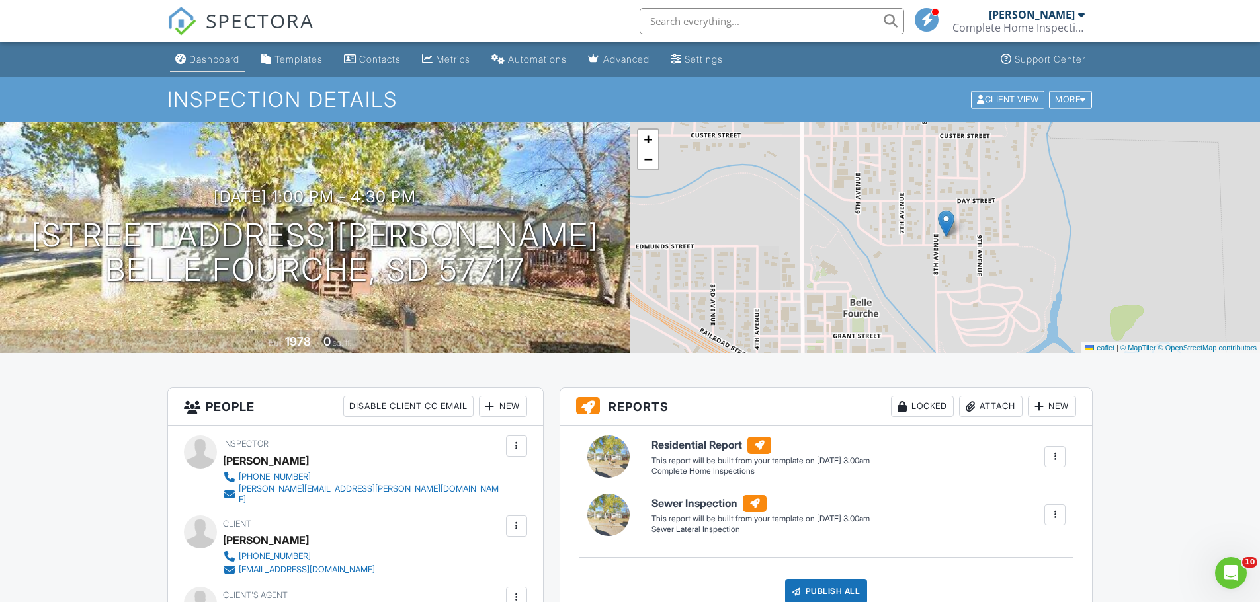
click at [221, 63] on div "Dashboard" at bounding box center [214, 59] width 50 height 11
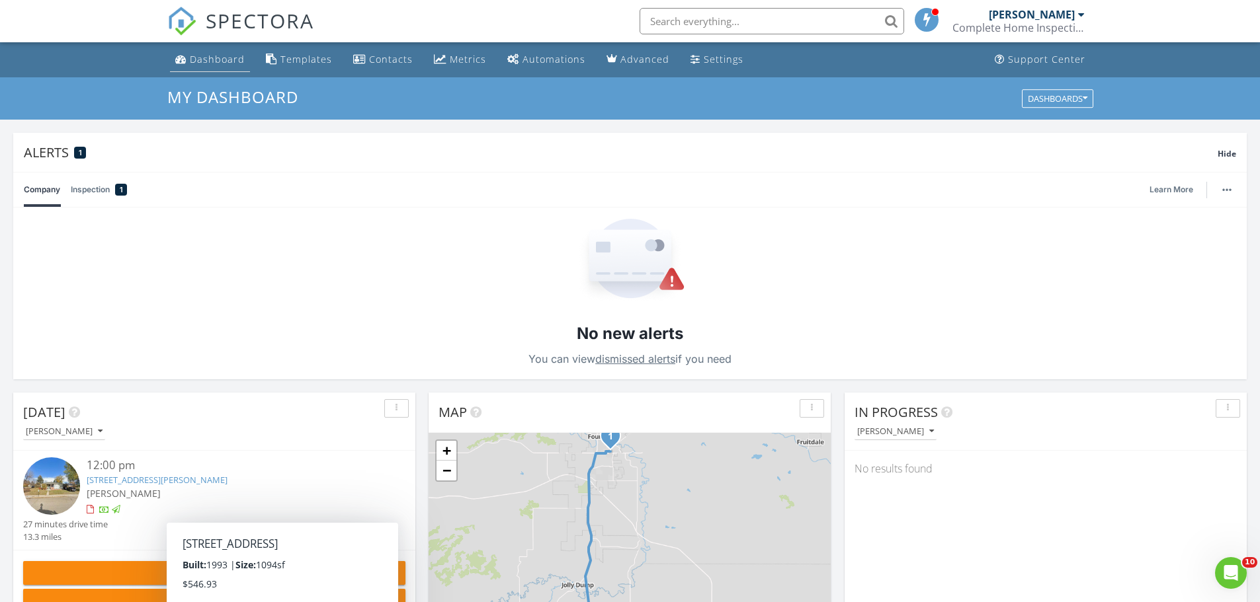
click at [207, 56] on div "Dashboard" at bounding box center [217, 59] width 55 height 13
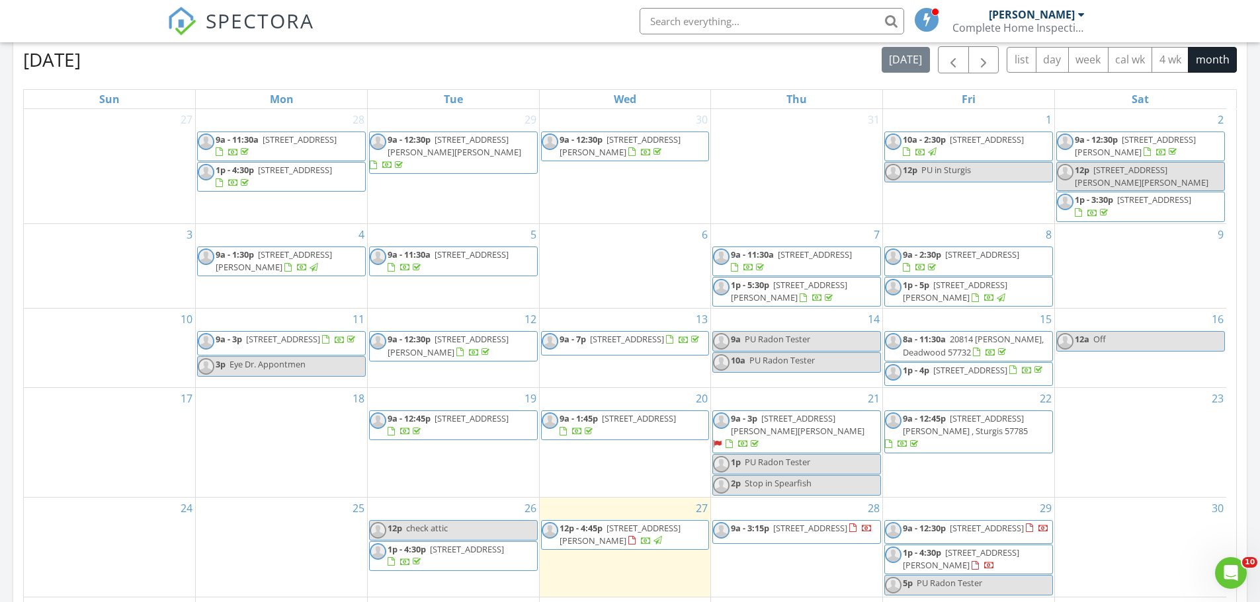
scroll to position [4, 0]
